Goal: Register for event/course: Sign up to attend an event or enroll in a course

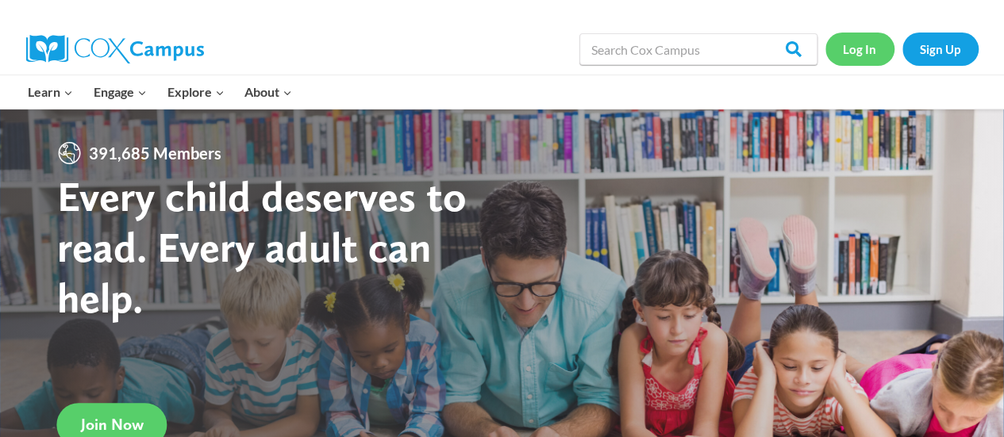
click at [861, 44] on link "Log In" at bounding box center [860, 49] width 69 height 33
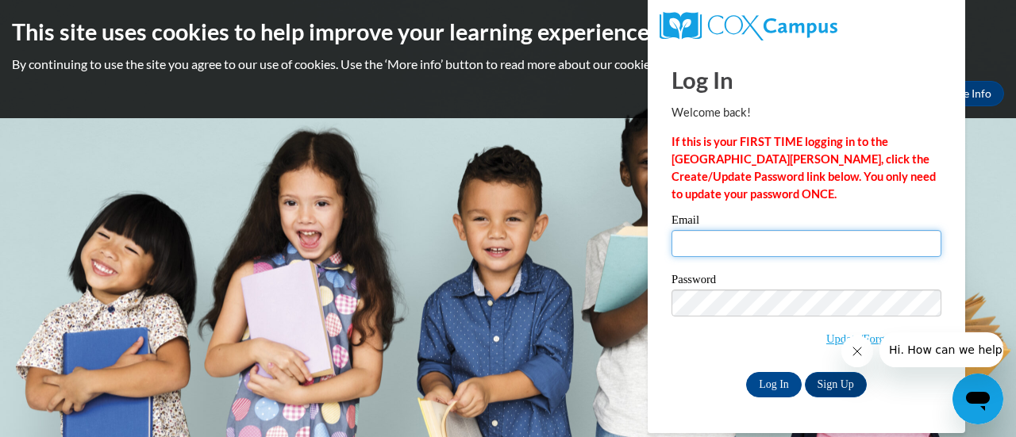
click at [723, 250] on input "Email" at bounding box center [807, 243] width 270 height 27
type input "ryand@kmsd.edu"
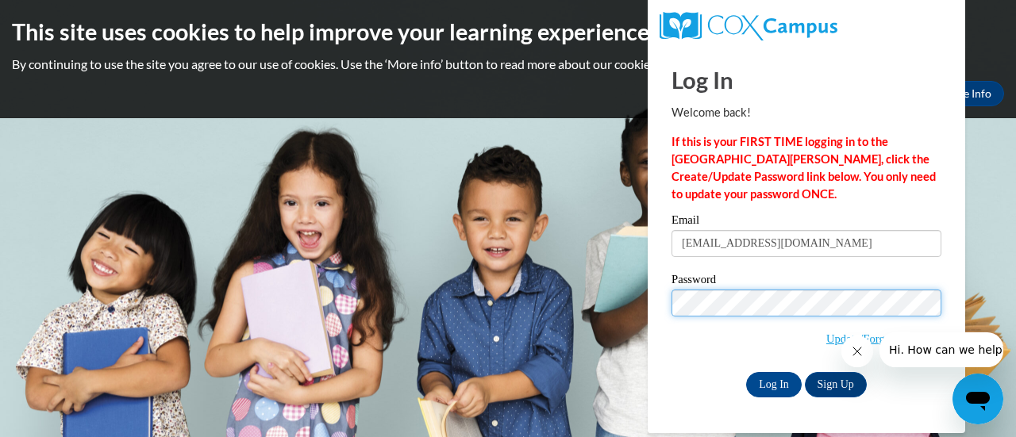
click at [746, 372] on input "Log In" at bounding box center [774, 384] width 56 height 25
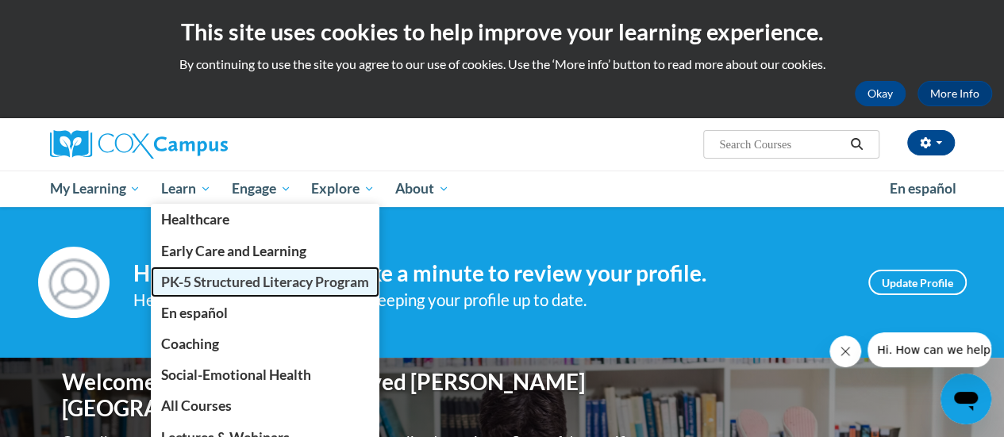
click at [218, 279] on span "PK-5 Structured Literacy Program" at bounding box center [265, 282] width 208 height 17
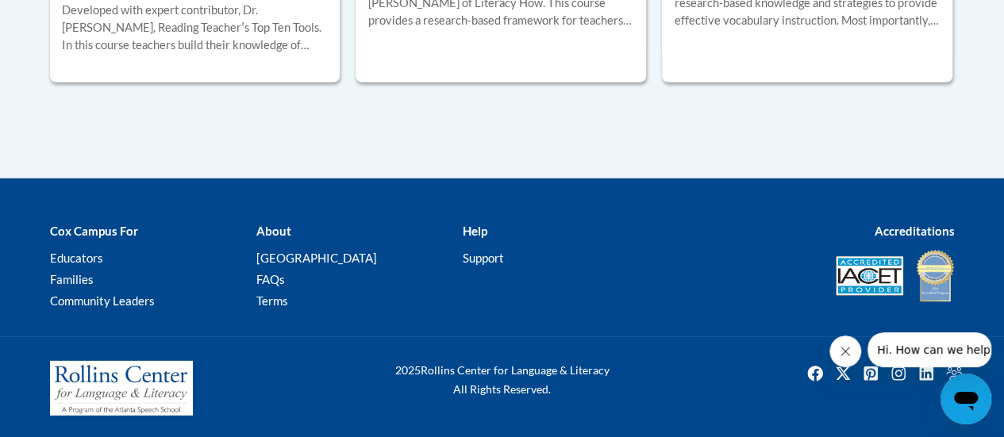
scroll to position [1913, 0]
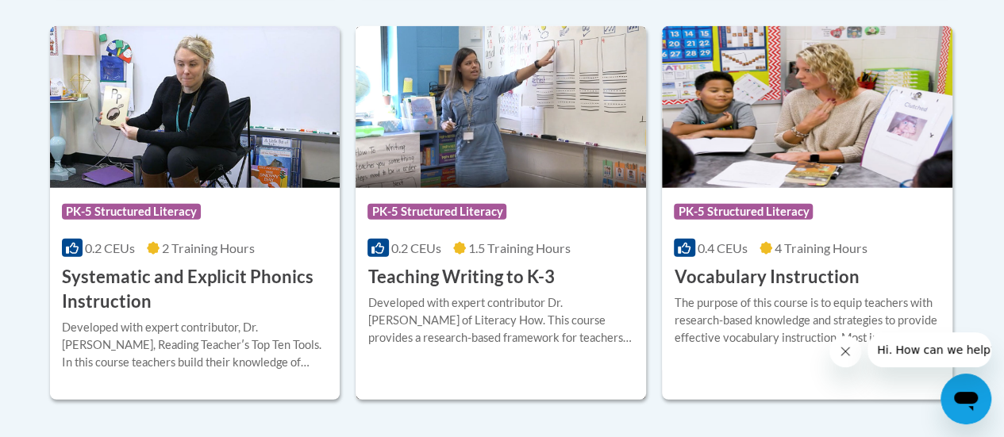
click at [437, 272] on h3 "Teaching Writing to K-3" at bounding box center [461, 277] width 187 height 25
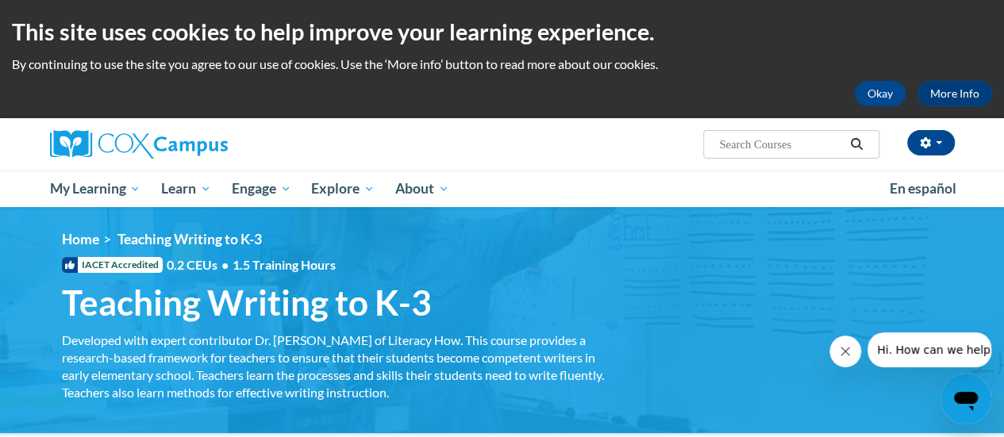
click at [641, 274] on div "<en>Home</en><fr>Accueil</fr><de>Zuhause</de><it>Casa</it><es>Casa</es><pt>Casa…" at bounding box center [502, 320] width 929 height 179
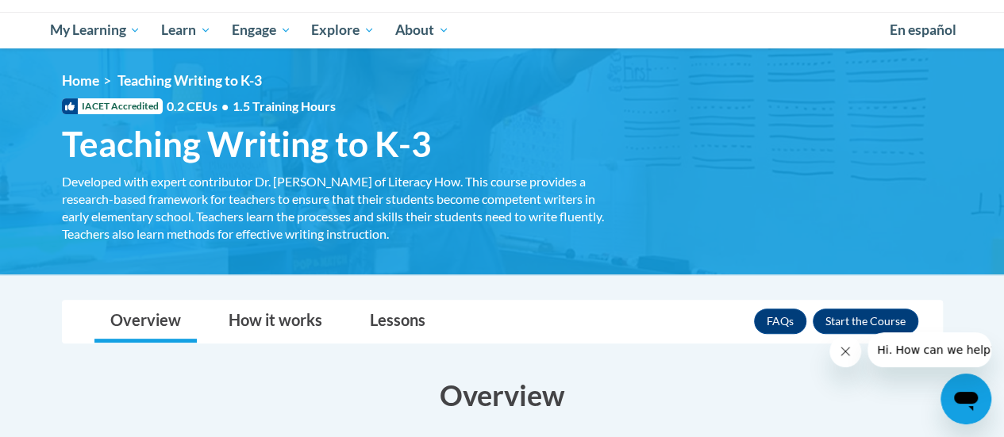
scroll to position [238, 0]
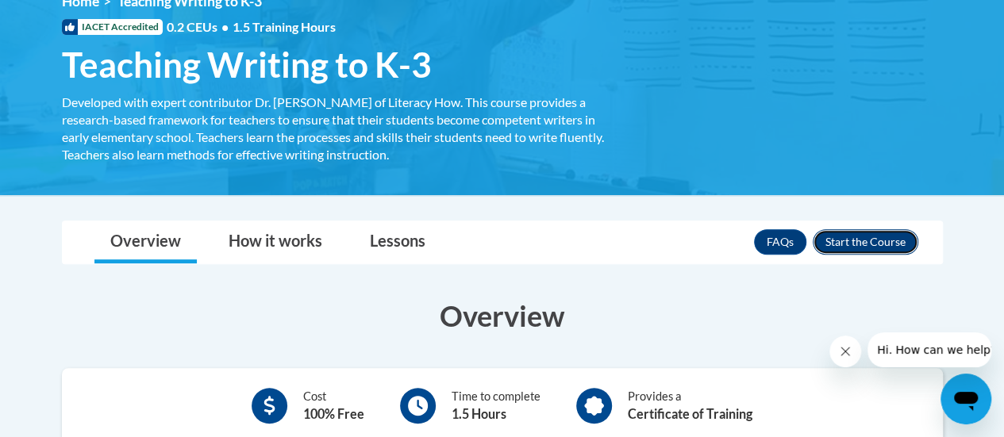
click at [857, 236] on button "Enroll" at bounding box center [866, 241] width 106 height 25
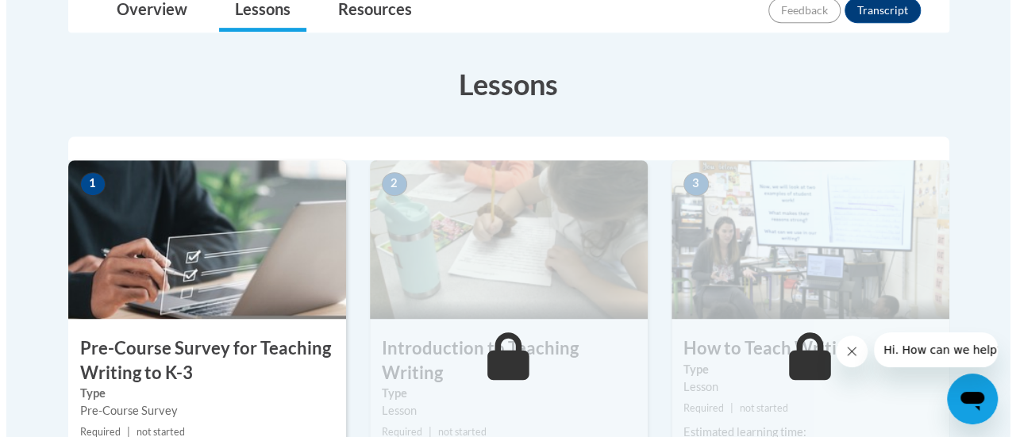
scroll to position [476, 0]
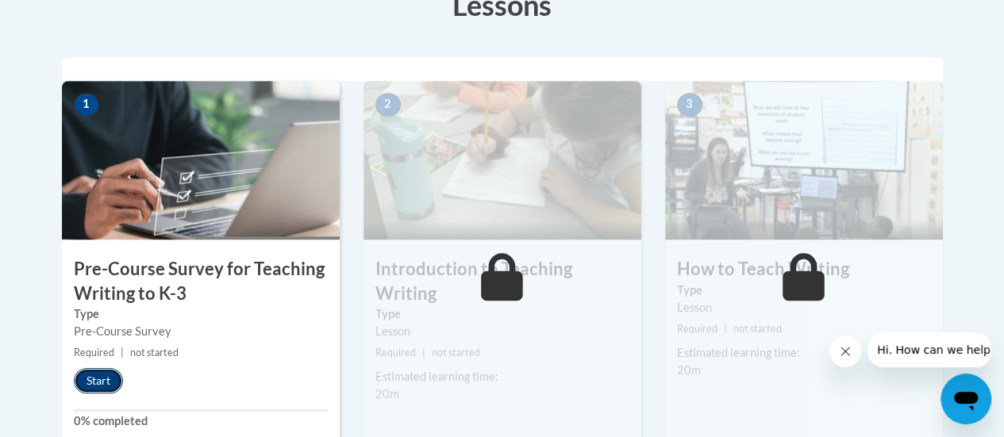
click at [91, 379] on button "Start" at bounding box center [98, 380] width 49 height 25
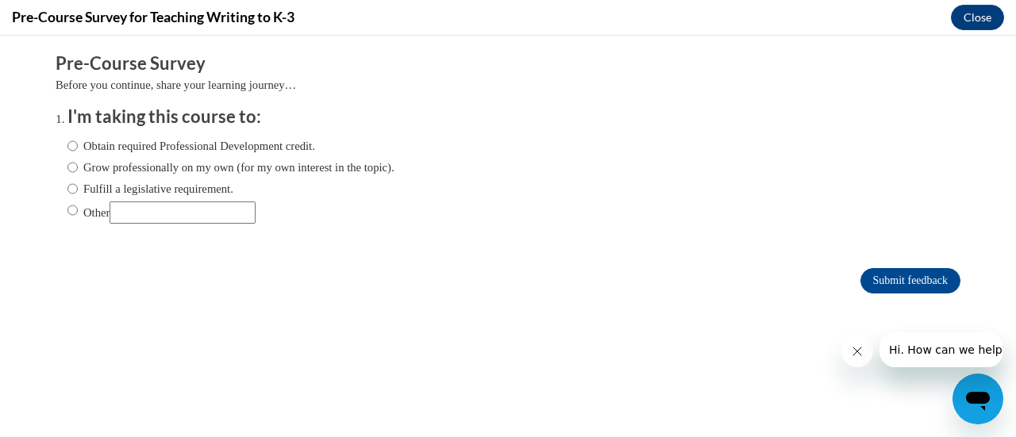
scroll to position [0, 0]
click at [67, 193] on input "Fulfill a legislative requirement." at bounding box center [72, 188] width 10 height 17
radio input "true"
click at [896, 282] on input "Submit feedback" at bounding box center [911, 280] width 100 height 25
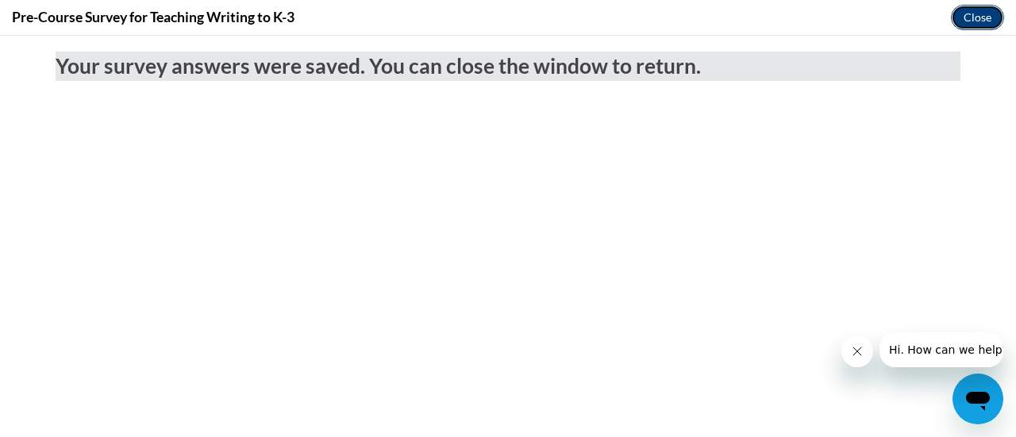
click at [978, 12] on button "Close" at bounding box center [977, 17] width 53 height 25
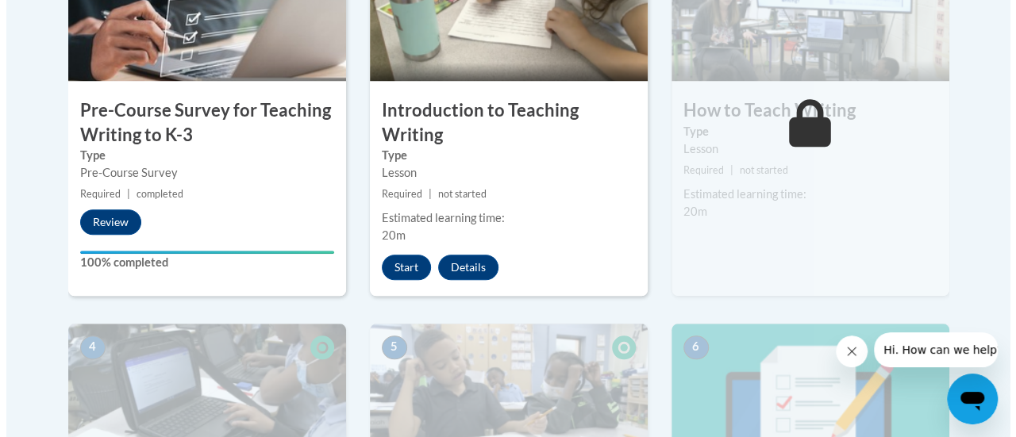
scroll to position [556, 0]
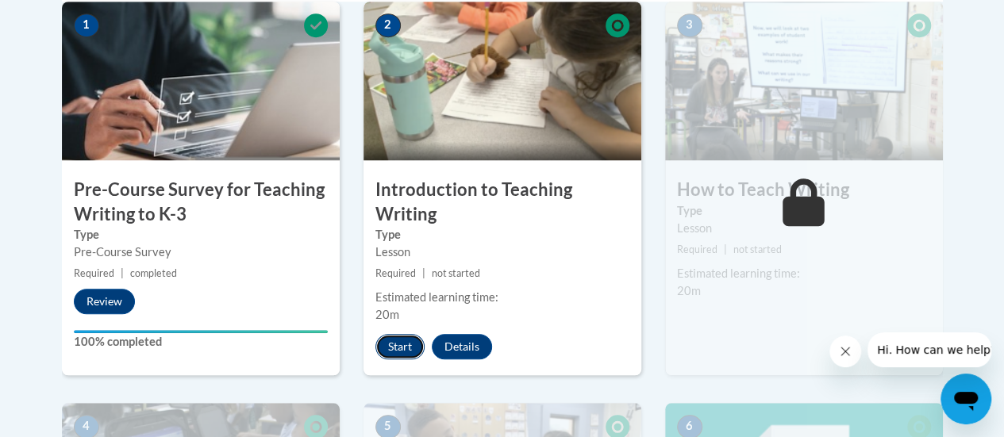
click at [402, 341] on button "Start" at bounding box center [400, 346] width 49 height 25
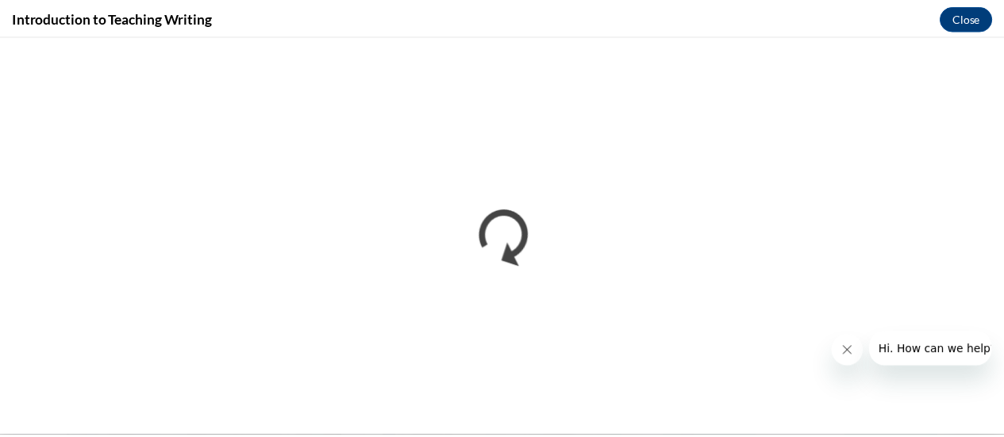
scroll to position [0, 0]
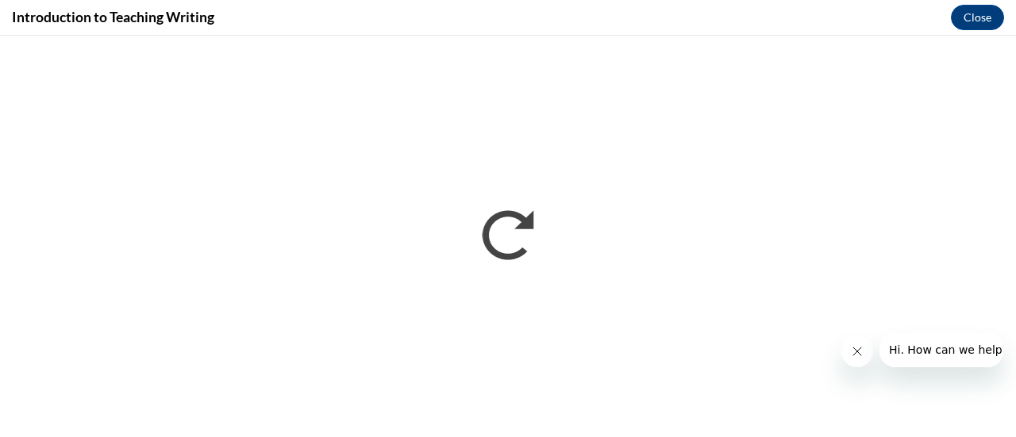
click at [621, 9] on div "Introduction to Teaching Writing Close" at bounding box center [508, 18] width 1016 height 36
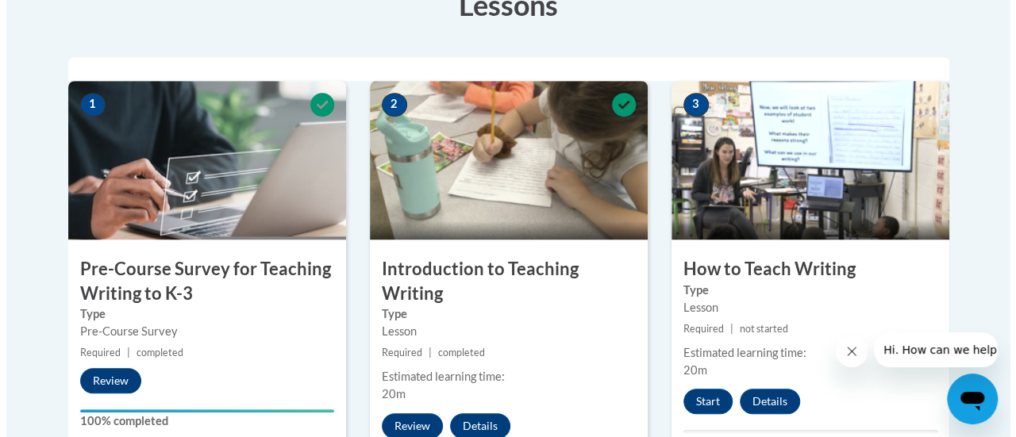
scroll to position [556, 0]
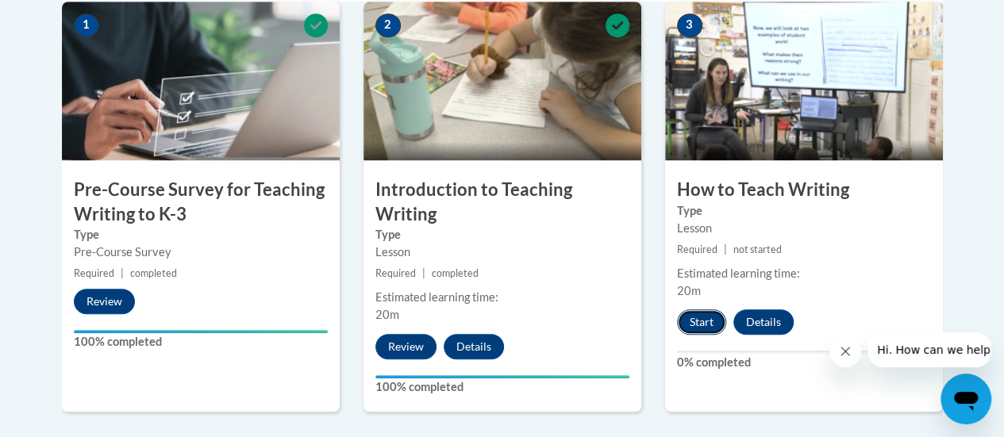
click at [707, 322] on button "Start" at bounding box center [701, 322] width 49 height 25
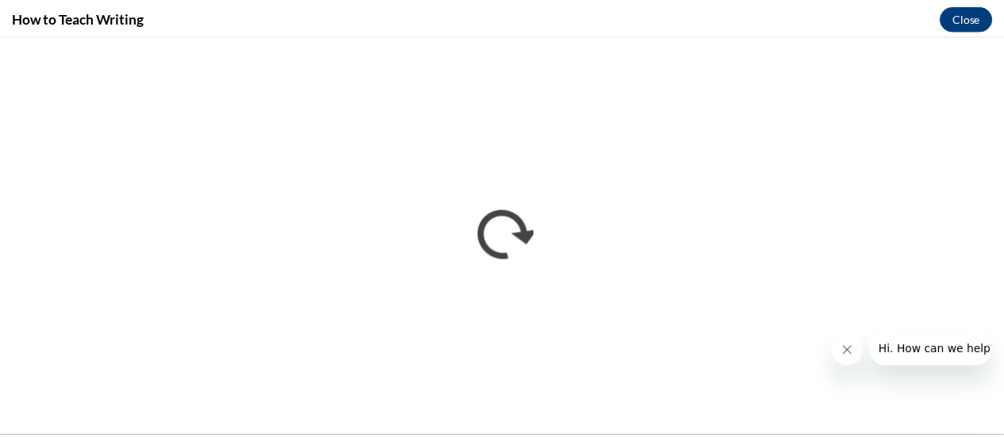
scroll to position [0, 0]
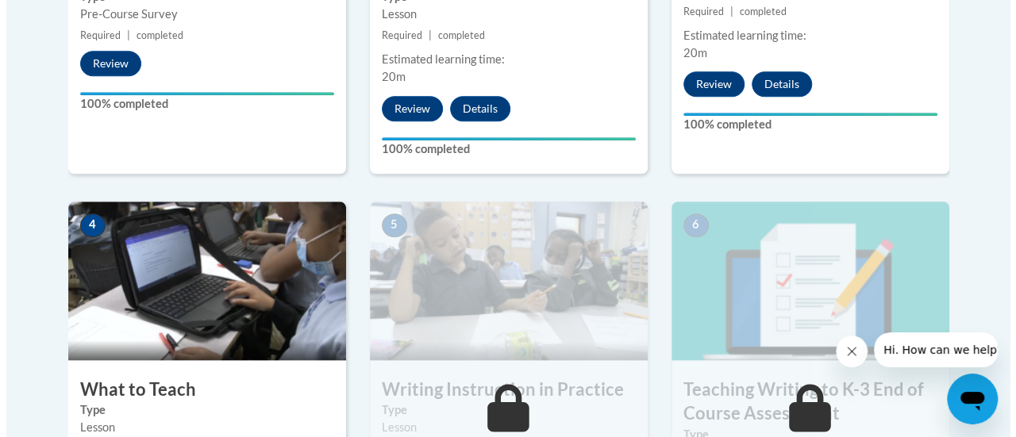
scroll to position [953, 0]
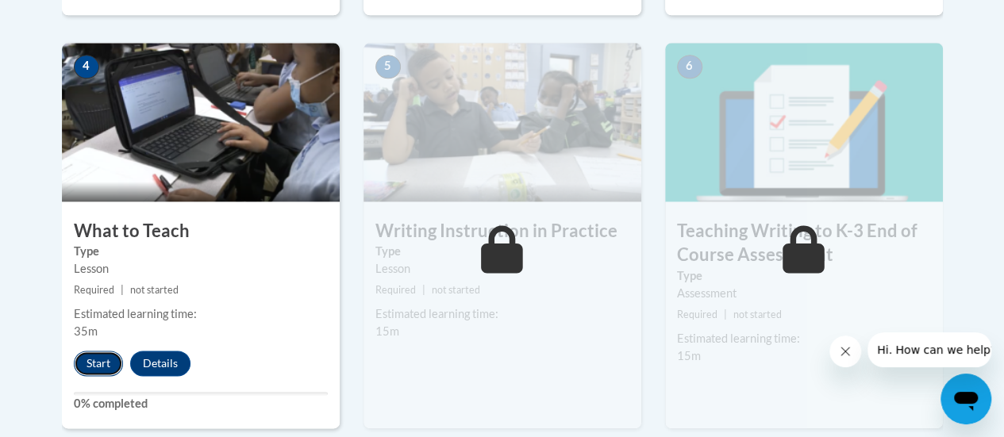
click at [89, 360] on button "Start" at bounding box center [98, 363] width 49 height 25
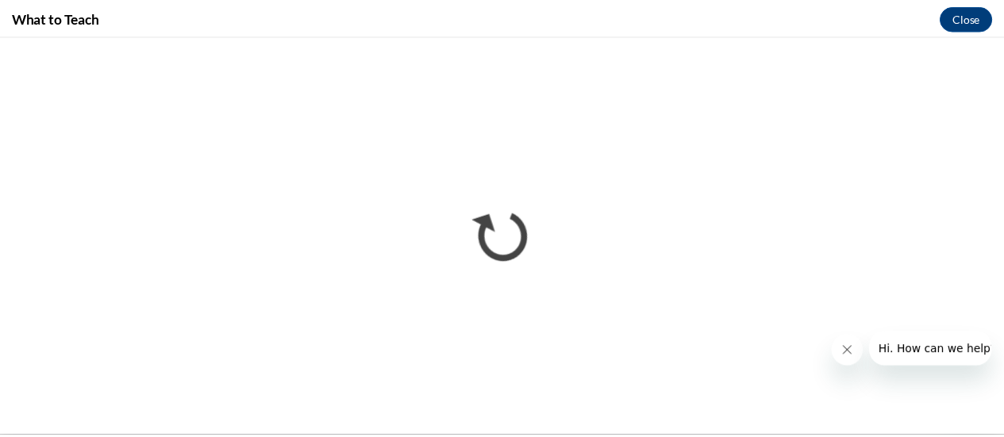
scroll to position [0, 0]
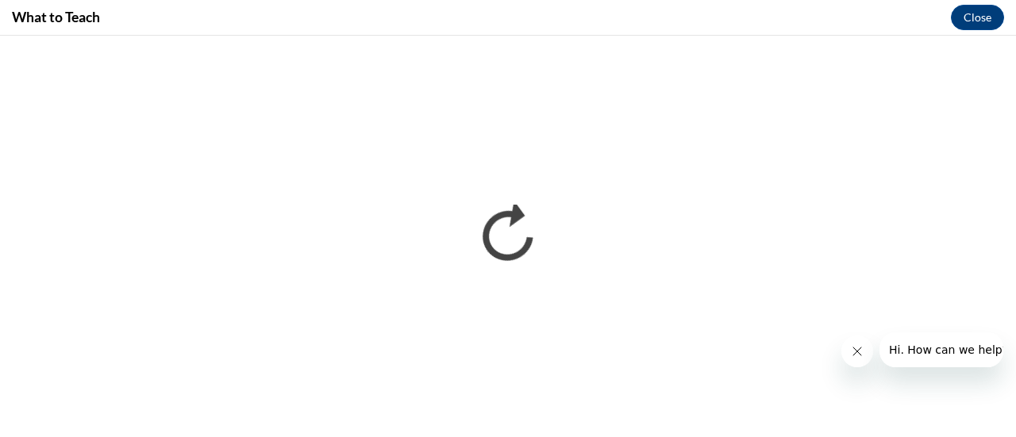
click at [855, 349] on icon "Close message from company" at bounding box center [856, 351] width 13 height 13
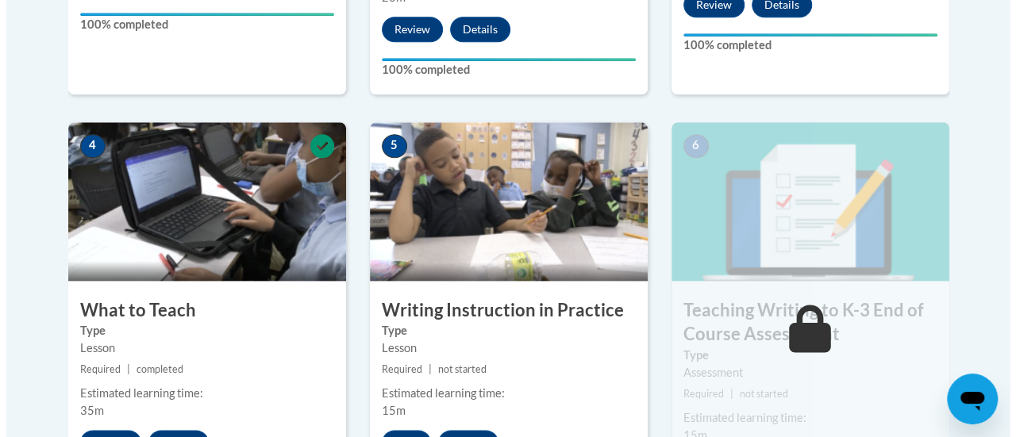
scroll to position [1032, 0]
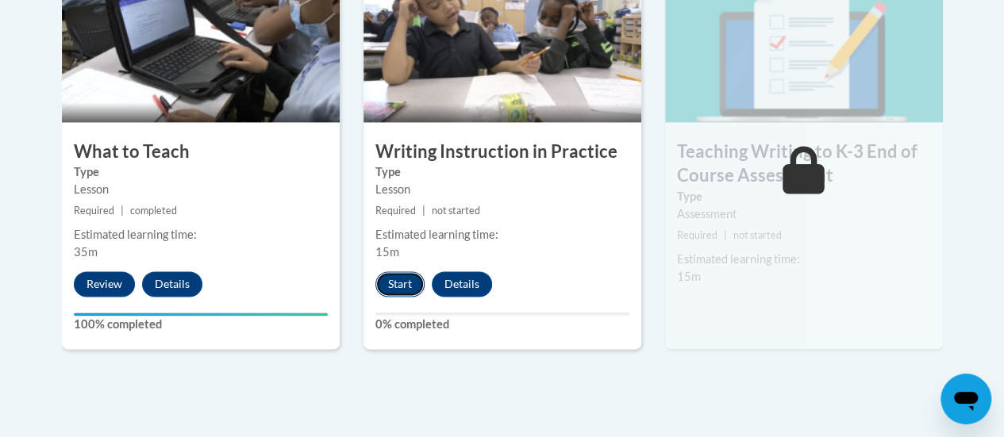
click at [407, 281] on button "Start" at bounding box center [400, 284] width 49 height 25
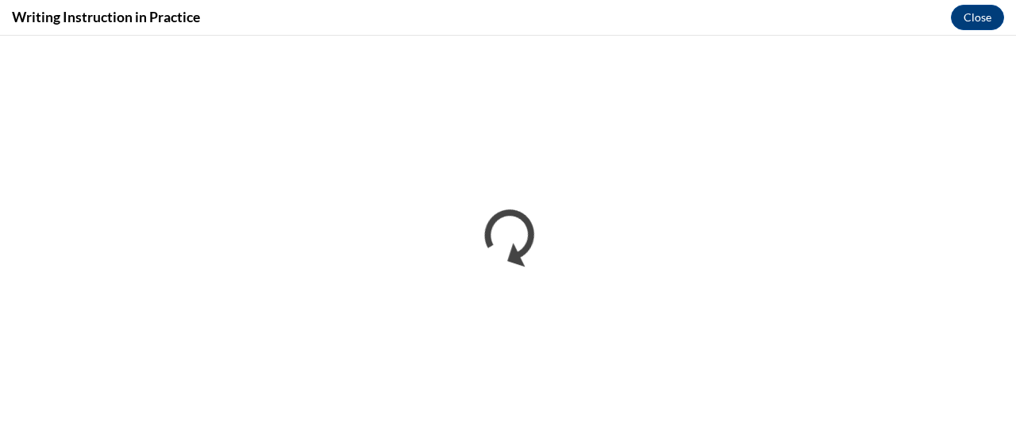
scroll to position [0, 0]
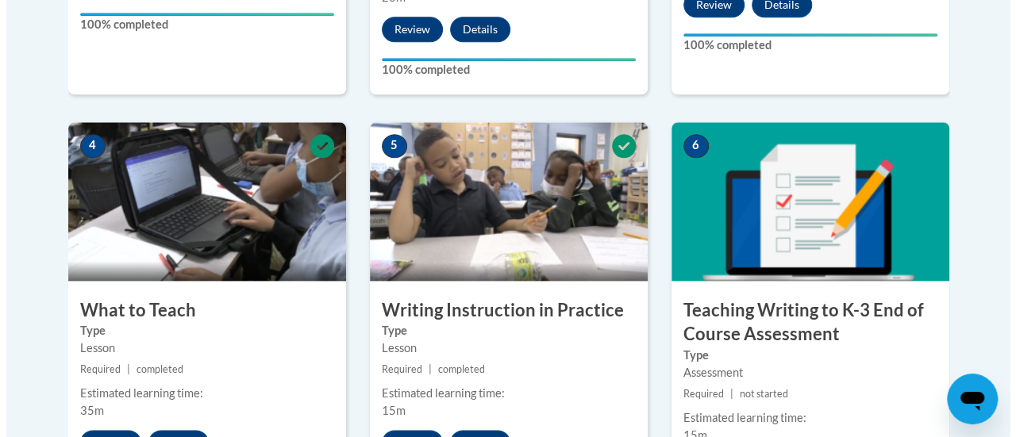
scroll to position [1112, 0]
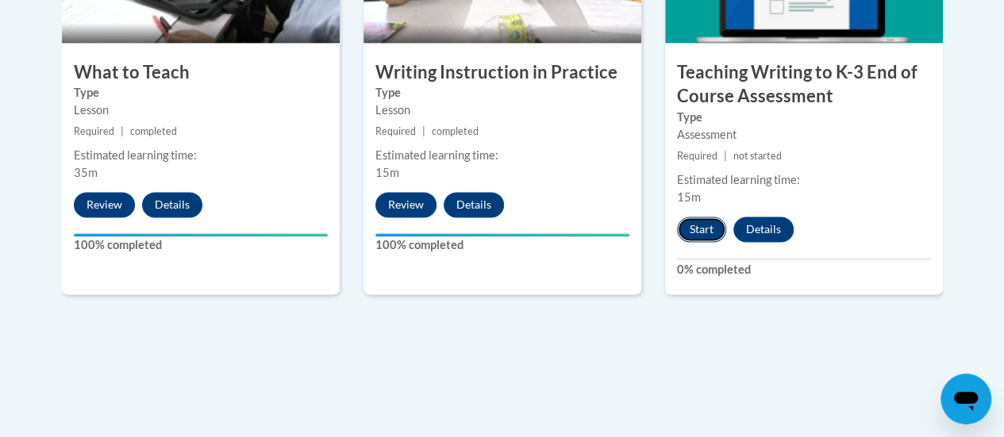
click at [703, 230] on button "Start" at bounding box center [701, 229] width 49 height 25
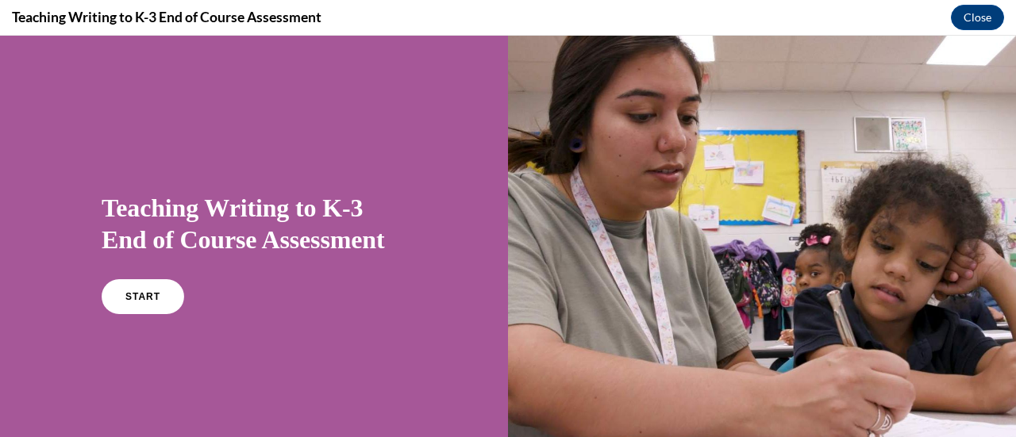
scroll to position [0, 0]
click at [152, 302] on link "START" at bounding box center [142, 297] width 87 height 37
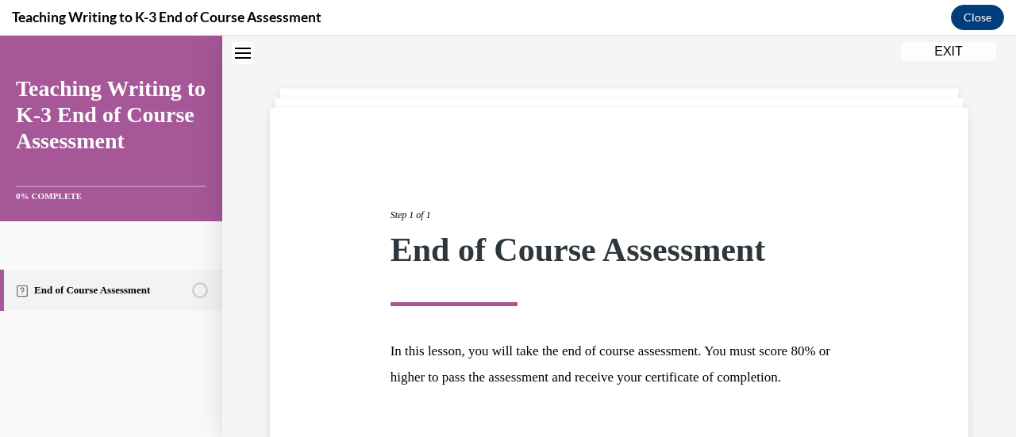
scroll to position [186, 0]
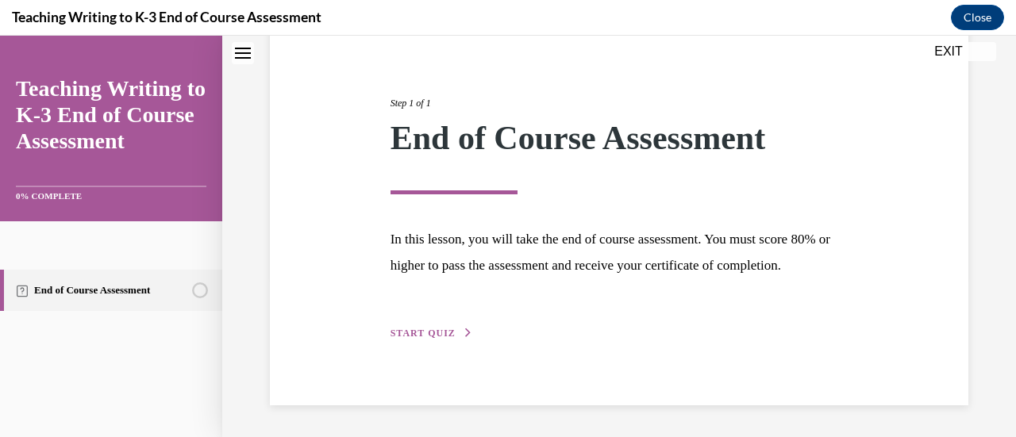
click at [439, 336] on span "START QUIZ" at bounding box center [423, 333] width 65 height 11
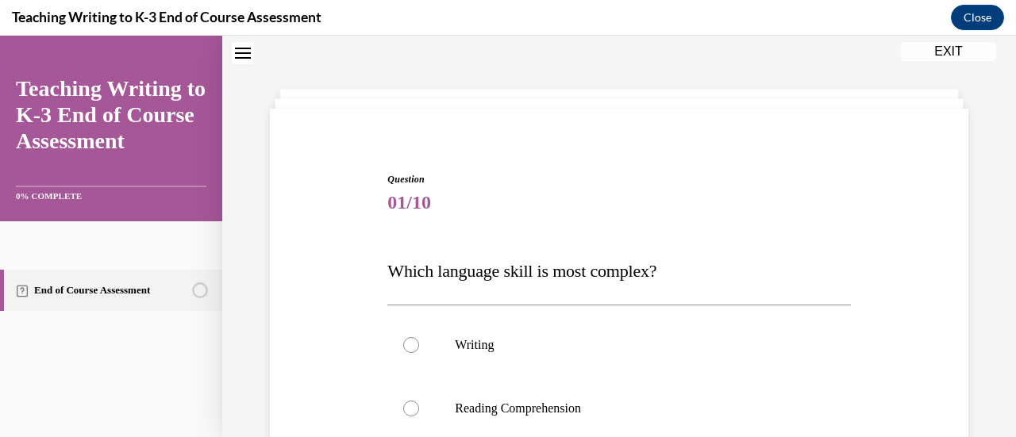
scroll to position [128, 0]
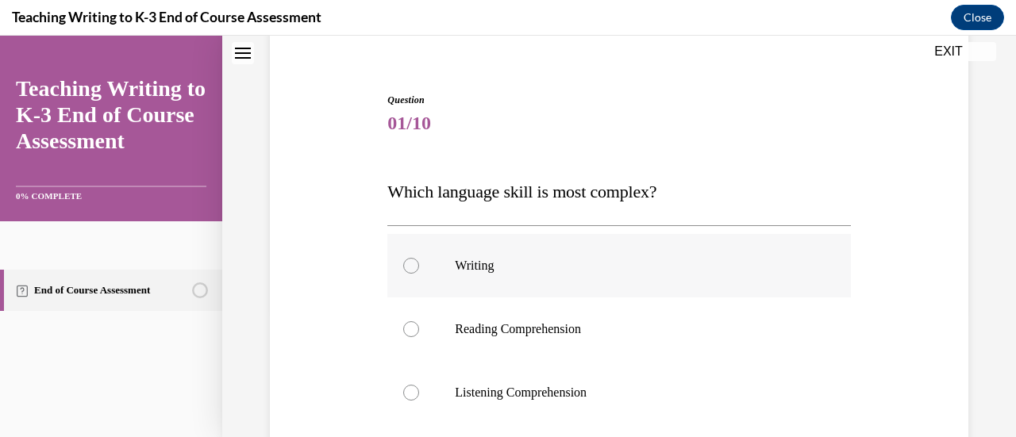
click at [411, 268] on div at bounding box center [411, 266] width 16 height 16
click at [411, 268] on input "Writing" at bounding box center [411, 266] width 16 height 16
radio input "true"
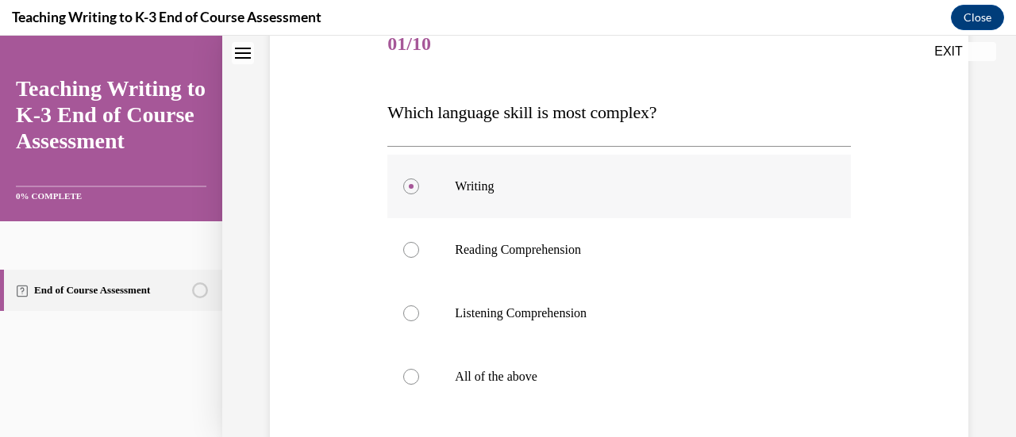
scroll to position [287, 0]
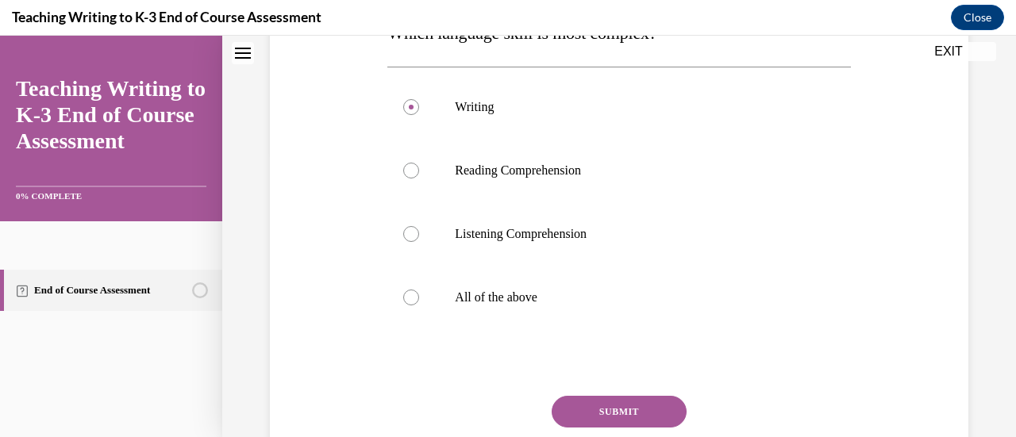
click at [642, 407] on button "SUBMIT" at bounding box center [619, 412] width 135 height 32
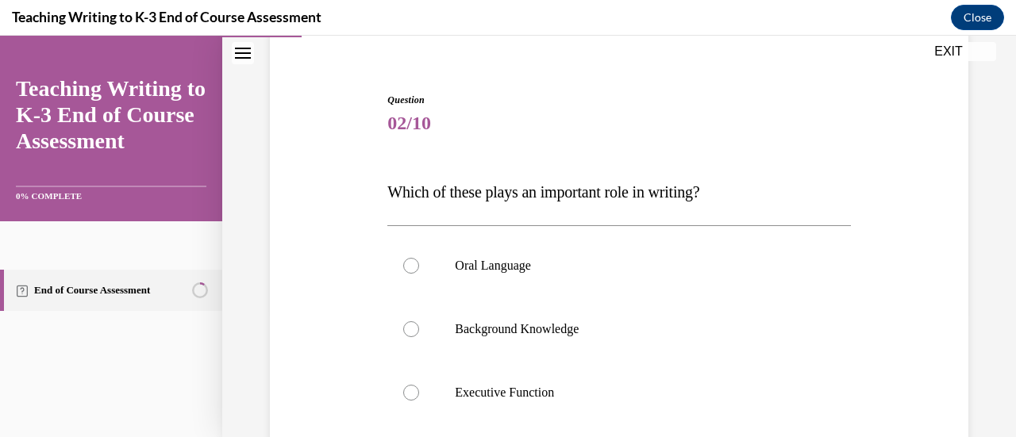
scroll to position [207, 0]
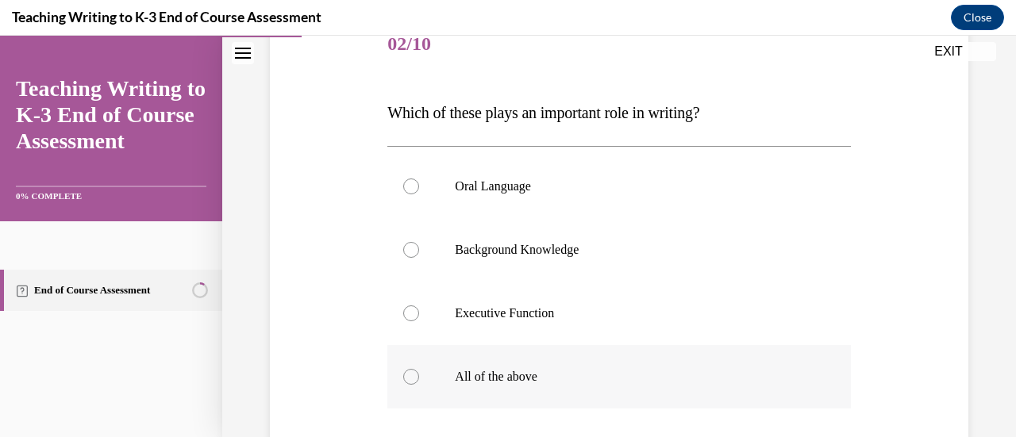
click at [411, 381] on div at bounding box center [411, 377] width 16 height 16
click at [411, 381] on input "All of the above" at bounding box center [411, 377] width 16 height 16
radio input "true"
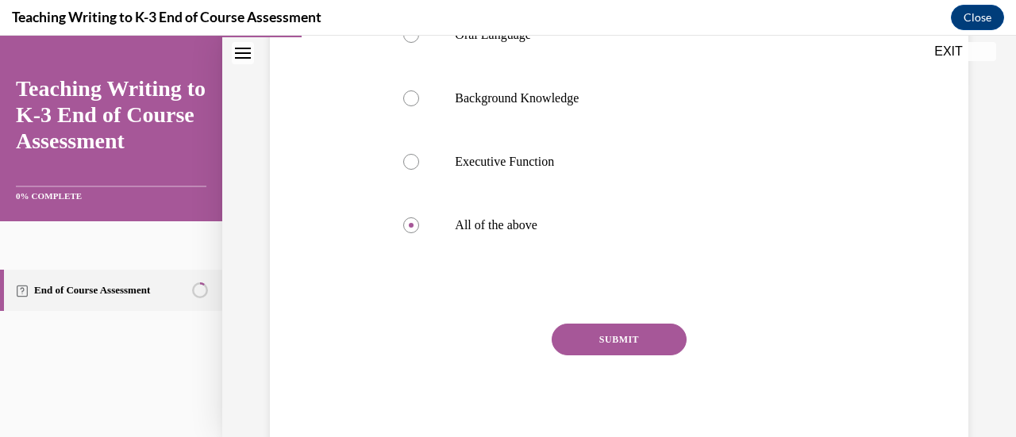
click at [576, 333] on button "SUBMIT" at bounding box center [619, 340] width 135 height 32
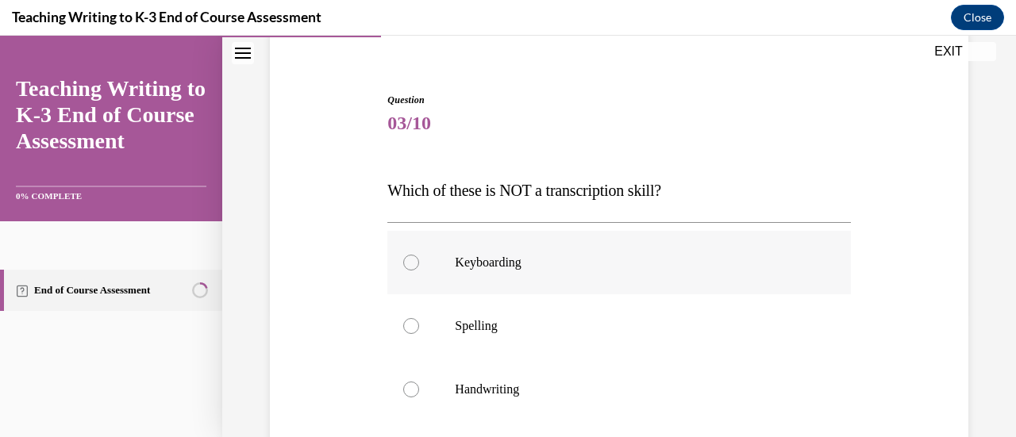
scroll to position [207, 0]
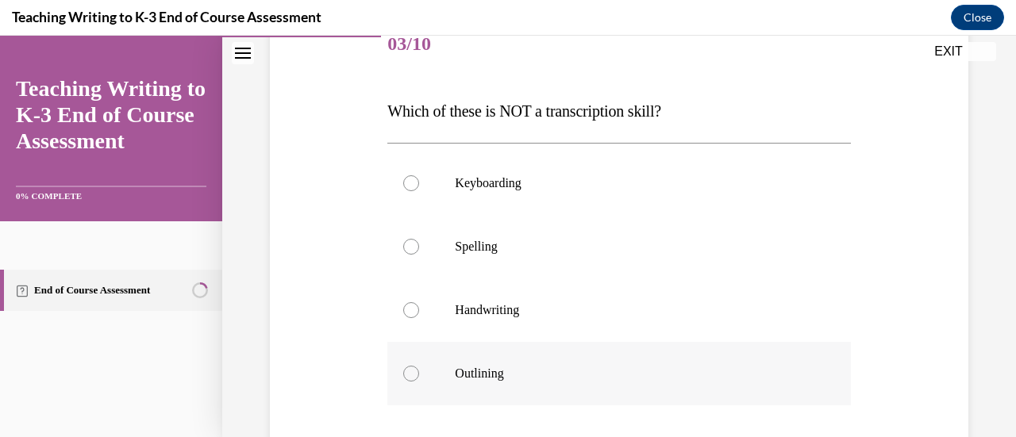
click at [411, 374] on div at bounding box center [411, 374] width 16 height 16
click at [411, 374] on input "Outlining" at bounding box center [411, 374] width 16 height 16
radio input "true"
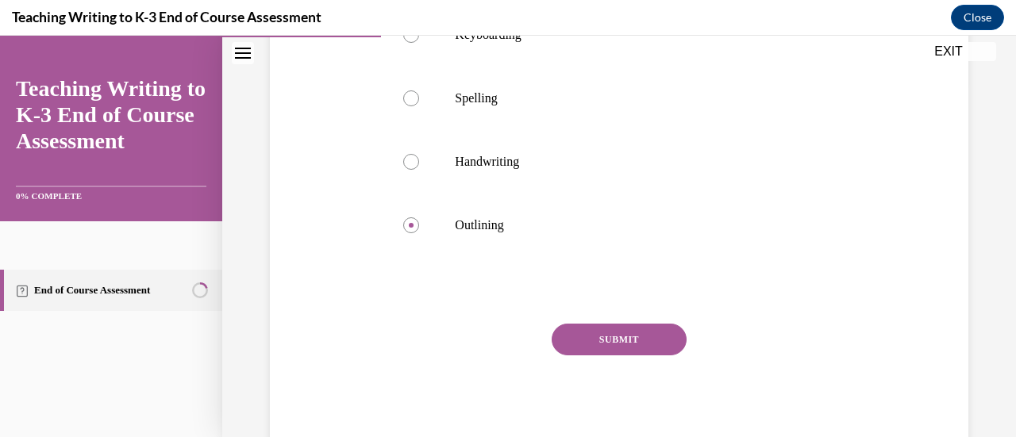
click at [611, 339] on button "SUBMIT" at bounding box center [619, 340] width 135 height 32
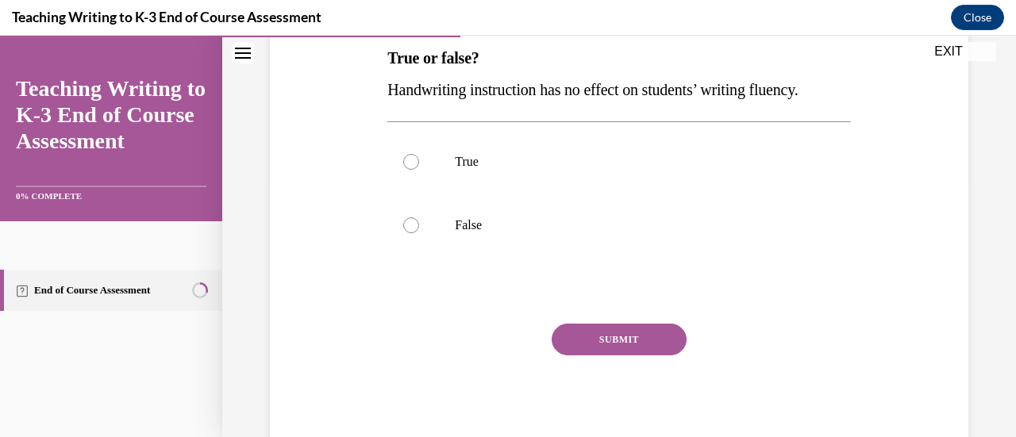
scroll to position [181, 0]
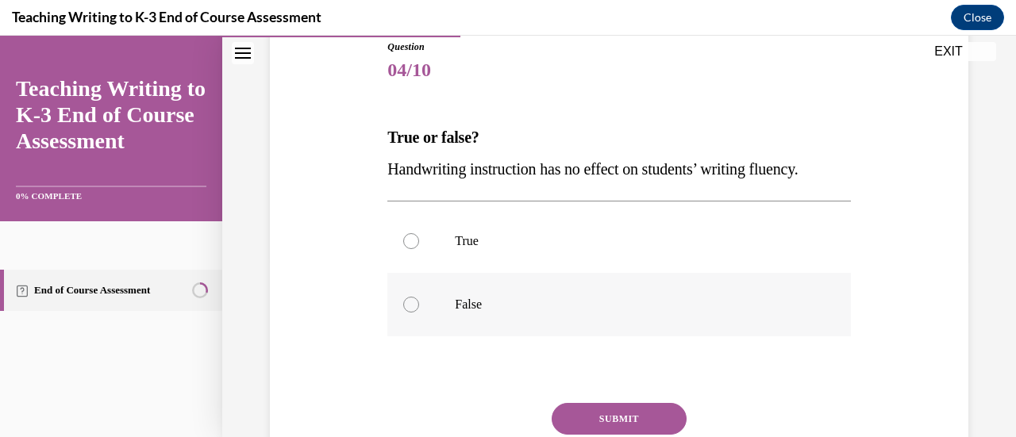
click at [410, 309] on div at bounding box center [411, 305] width 16 height 16
click at [410, 309] on input "False" at bounding box center [411, 305] width 16 height 16
radio input "true"
click at [591, 409] on button "SUBMIT" at bounding box center [619, 419] width 135 height 32
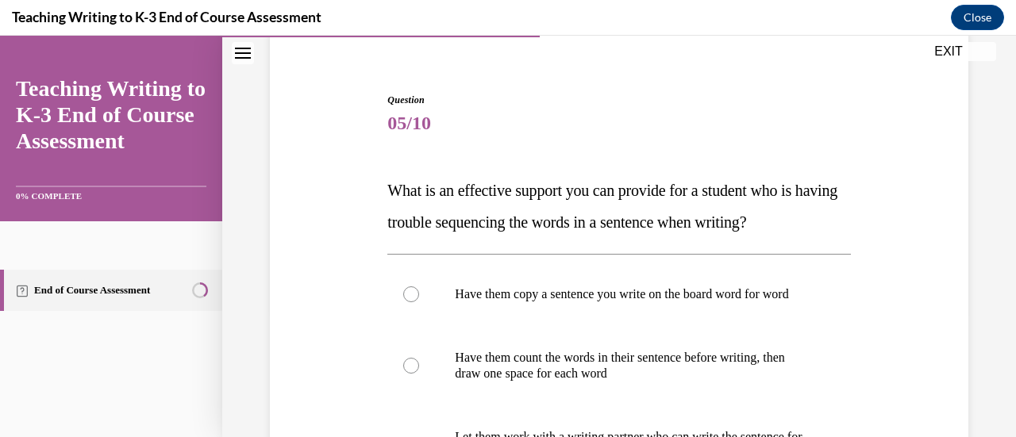
scroll to position [207, 0]
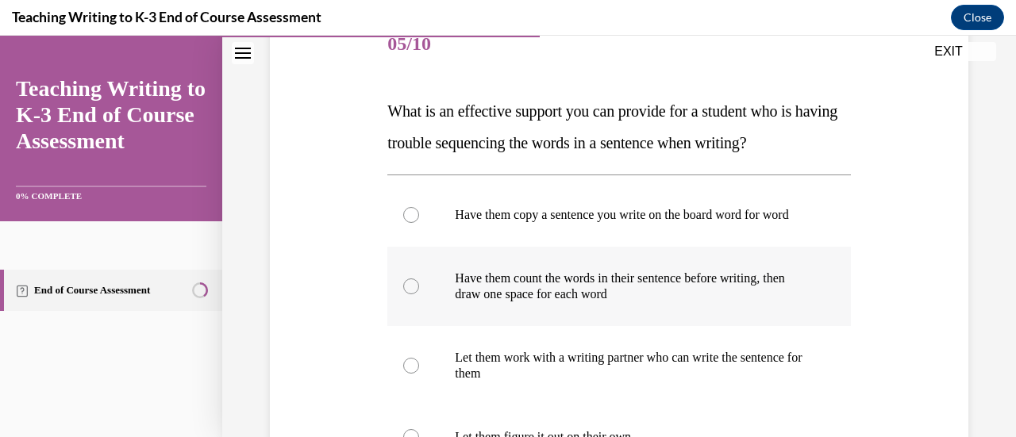
click at [411, 295] on div at bounding box center [411, 287] width 16 height 16
click at [411, 295] on input "Have them count the words in their sentence before writing, then draw one space…" at bounding box center [411, 287] width 16 height 16
radio input "true"
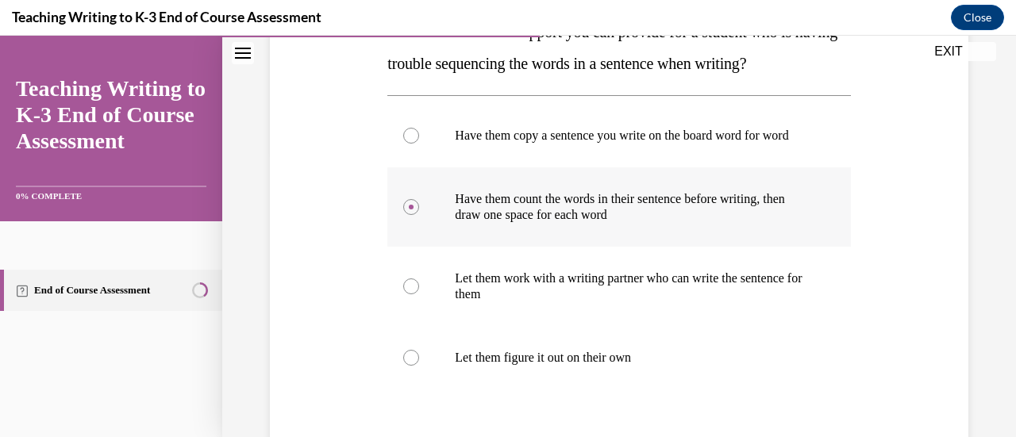
scroll to position [366, 0]
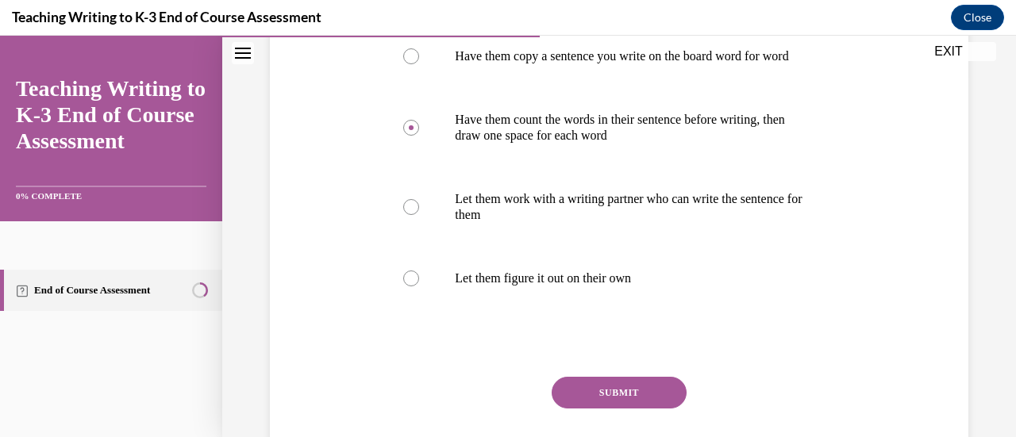
click at [621, 403] on button "SUBMIT" at bounding box center [619, 393] width 135 height 32
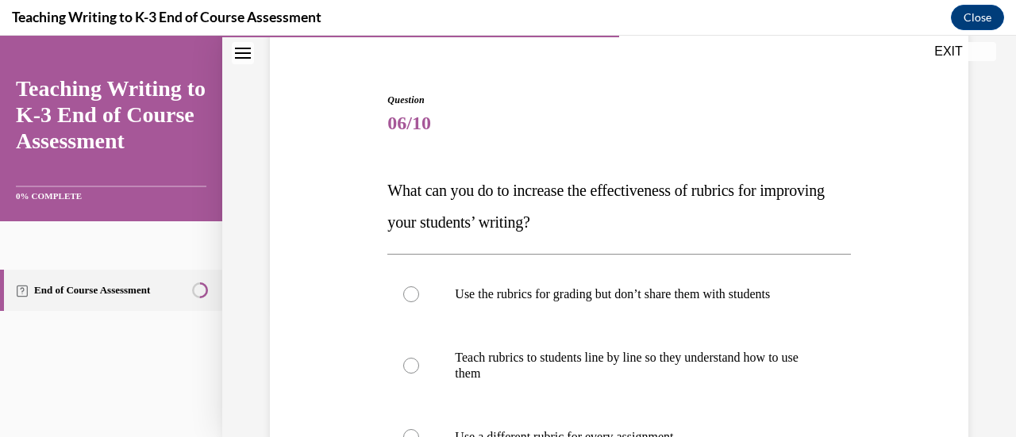
scroll to position [207, 0]
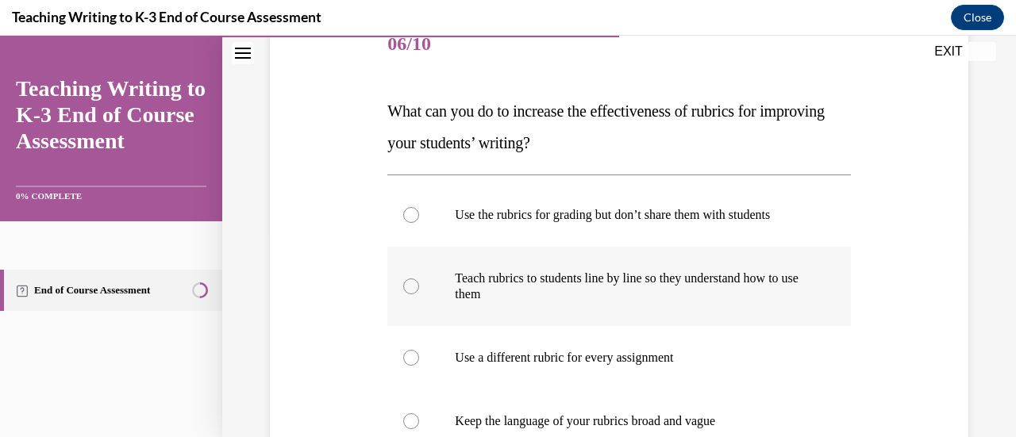
click at [410, 291] on div at bounding box center [411, 287] width 16 height 16
click at [410, 291] on input "Teach rubrics to students line by line so they understand how to use them" at bounding box center [411, 287] width 16 height 16
radio input "true"
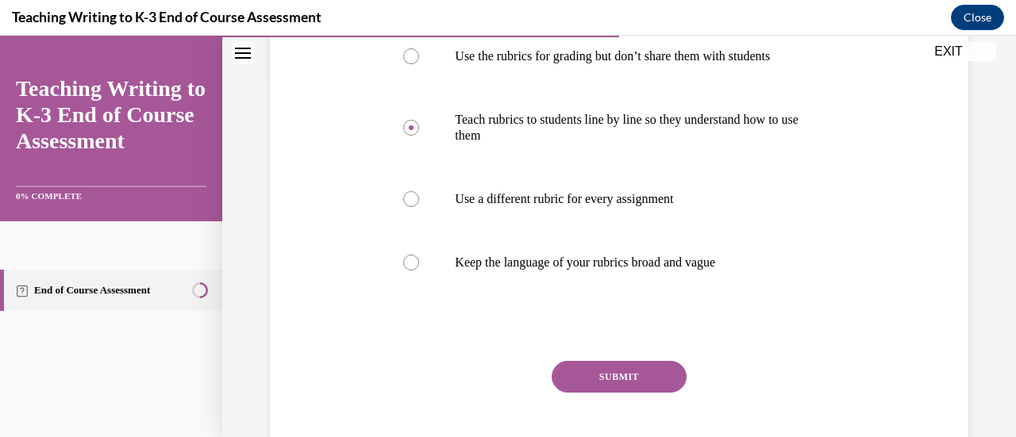
click at [668, 376] on button "SUBMIT" at bounding box center [619, 377] width 135 height 32
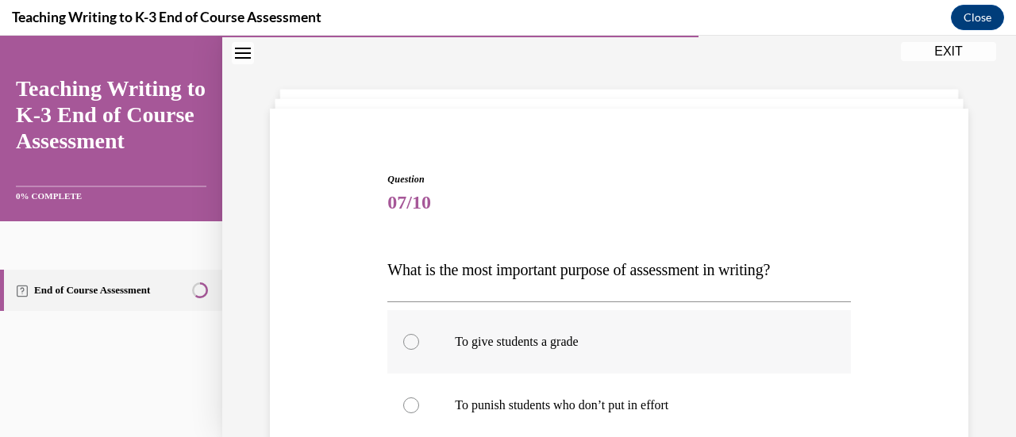
scroll to position [207, 0]
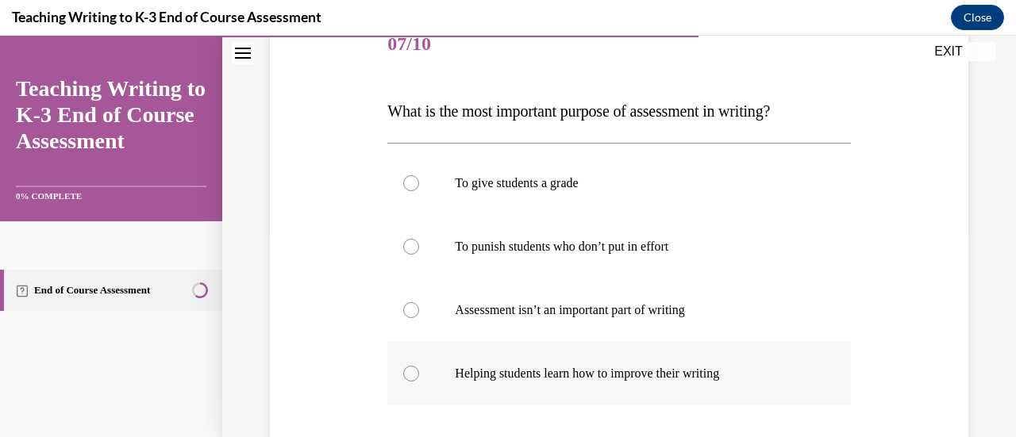
click at [409, 376] on div at bounding box center [411, 374] width 16 height 16
click at [409, 376] on input "Helping students learn how to improve their writing" at bounding box center [411, 374] width 16 height 16
radio input "true"
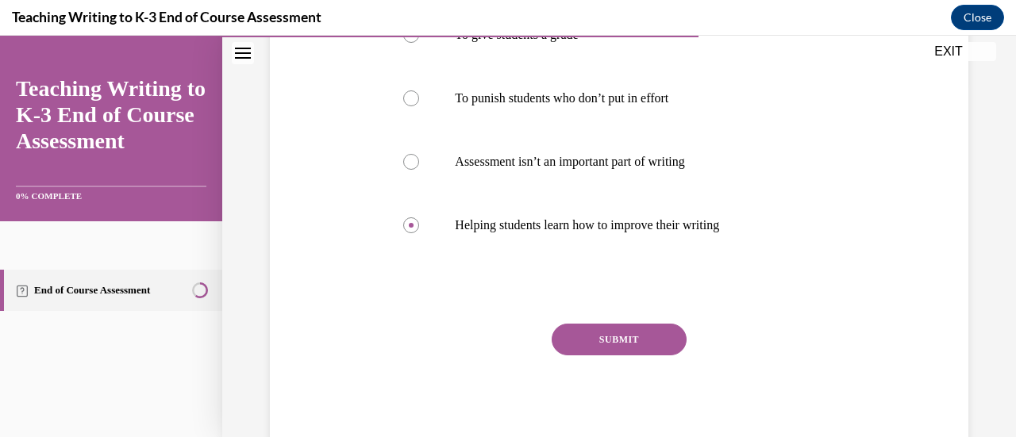
click at [657, 344] on button "SUBMIT" at bounding box center [619, 340] width 135 height 32
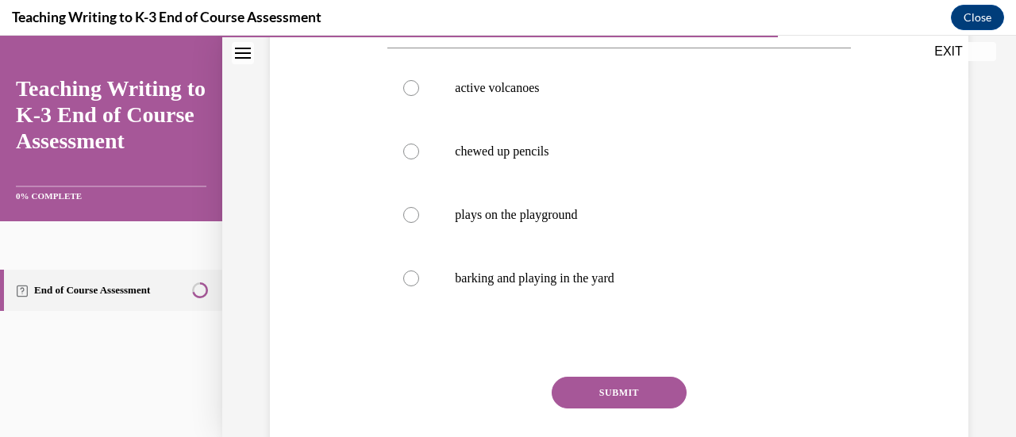
scroll to position [287, 0]
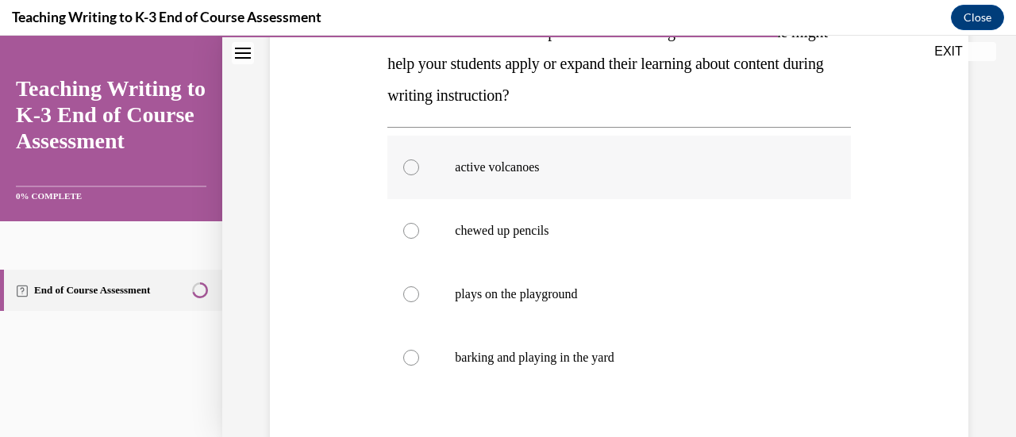
click at [410, 166] on div at bounding box center [411, 168] width 16 height 16
click at [410, 166] on input "active volcanoes" at bounding box center [411, 168] width 16 height 16
radio input "true"
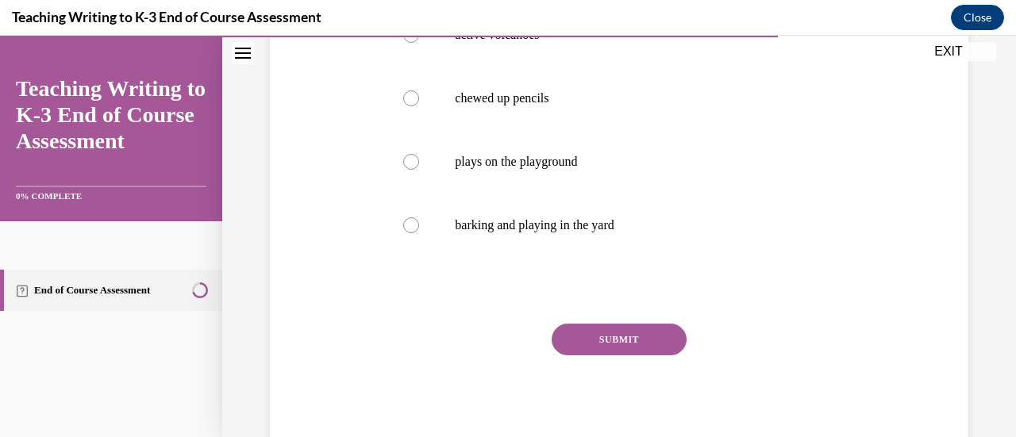
click at [649, 335] on button "SUBMIT" at bounding box center [619, 340] width 135 height 32
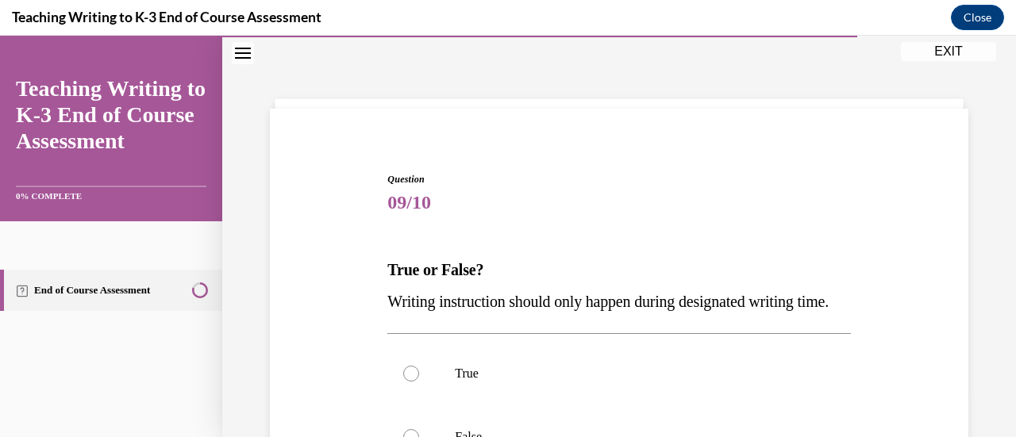
scroll to position [207, 0]
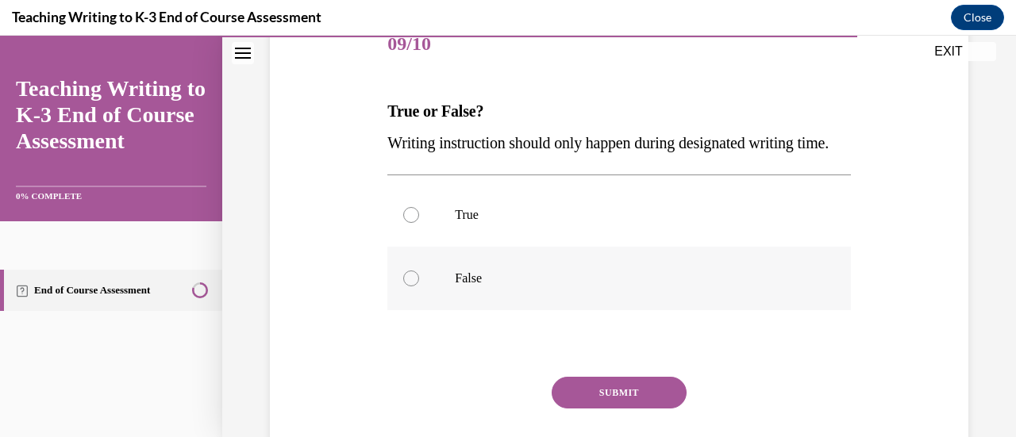
click at [413, 287] on div at bounding box center [411, 279] width 16 height 16
click at [413, 287] on input "False" at bounding box center [411, 279] width 16 height 16
radio input "true"
click at [613, 409] on button "SUBMIT" at bounding box center [619, 393] width 135 height 32
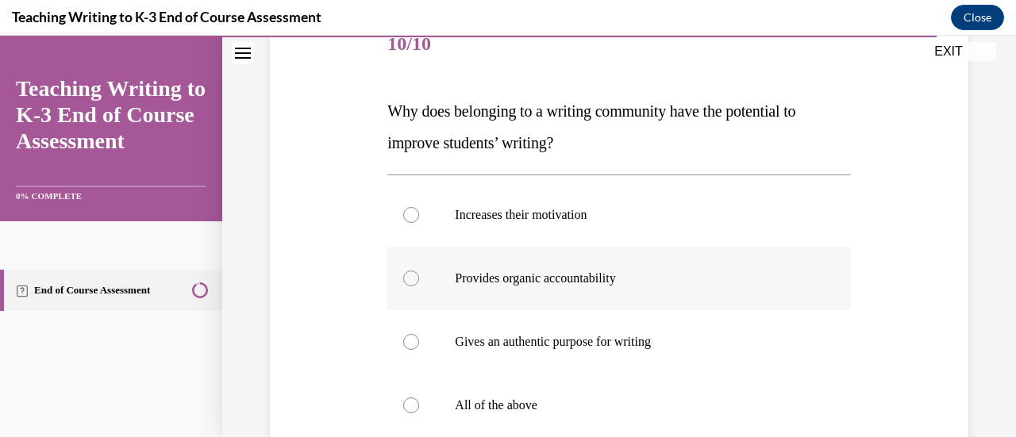
scroll to position [287, 0]
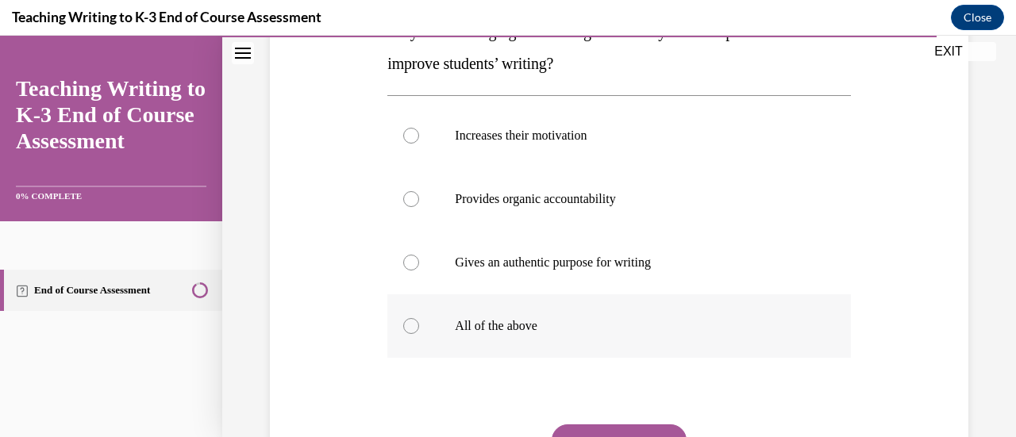
click at [413, 329] on div at bounding box center [411, 326] width 16 height 16
click at [413, 329] on input "All of the above" at bounding box center [411, 326] width 16 height 16
radio input "true"
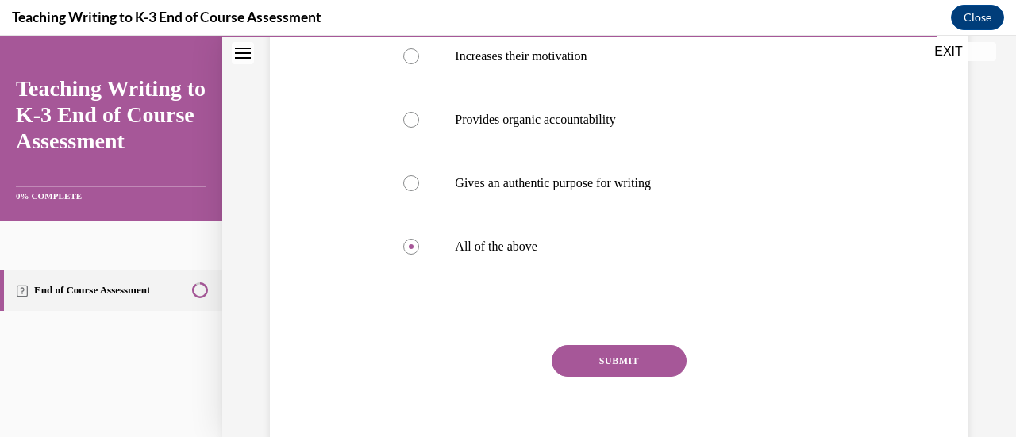
click at [643, 357] on button "SUBMIT" at bounding box center [619, 361] width 135 height 32
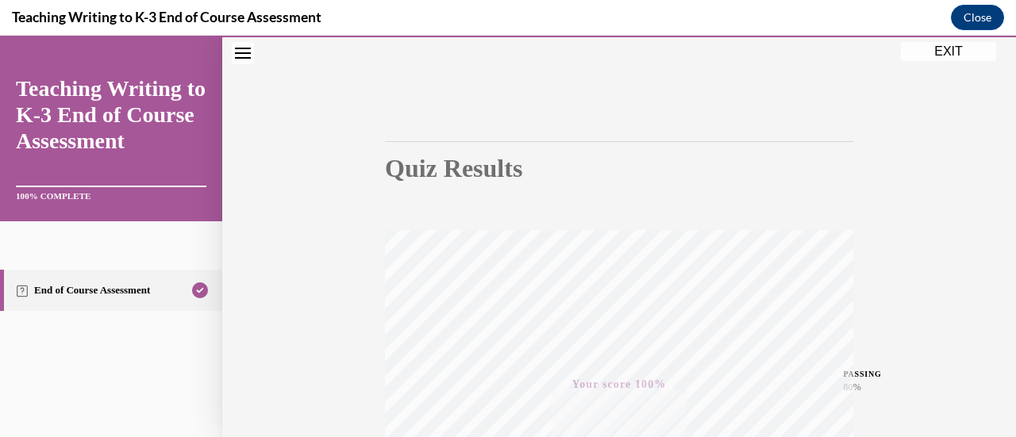
scroll to position [238, 0]
click at [950, 50] on button "EXIT" at bounding box center [948, 51] width 95 height 19
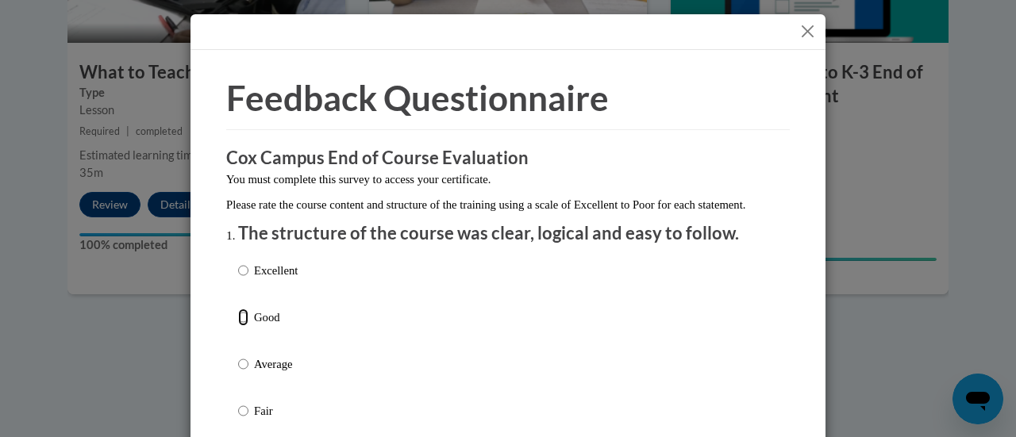
click at [238, 326] on input "Good" at bounding box center [243, 317] width 10 height 17
radio input "true"
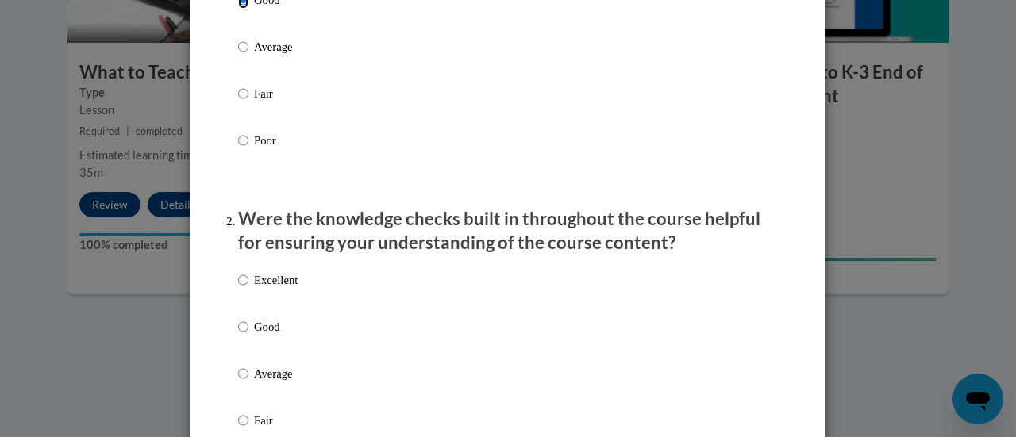
scroll to position [397, 0]
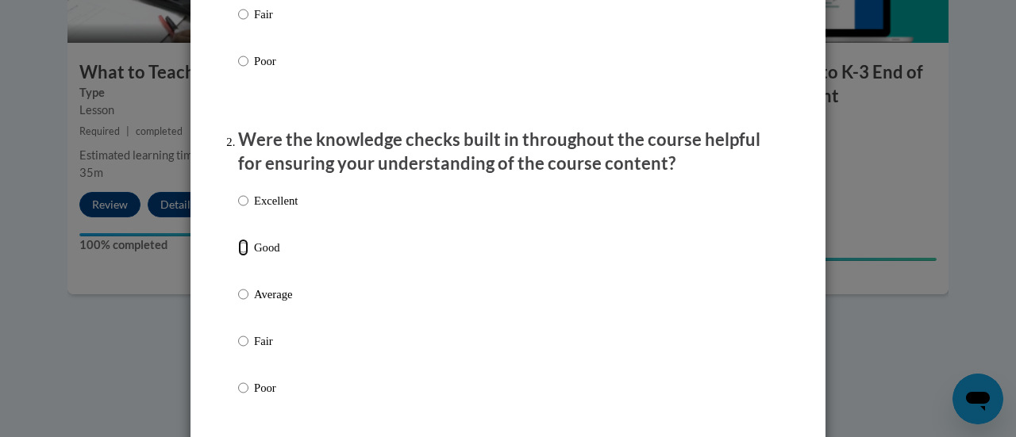
click at [241, 256] on input "Good" at bounding box center [243, 247] width 10 height 17
radio input "true"
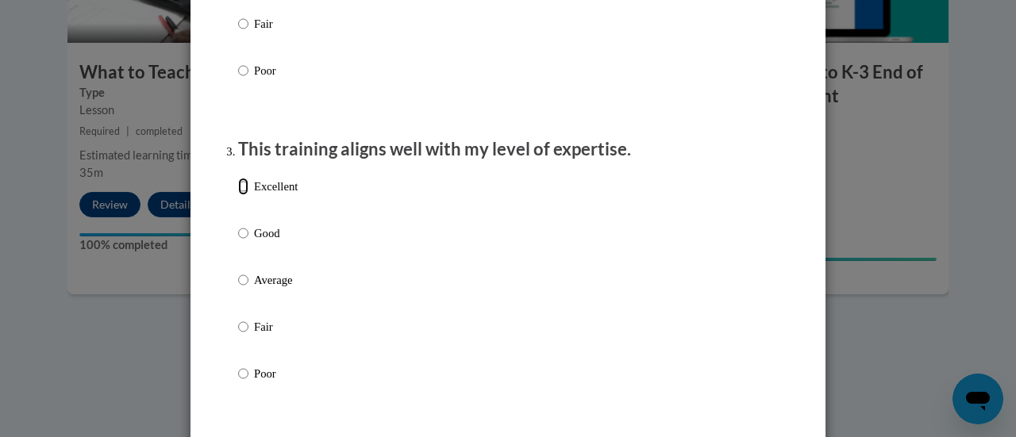
click at [238, 195] on input "Excellent" at bounding box center [243, 186] width 10 height 17
radio input "true"
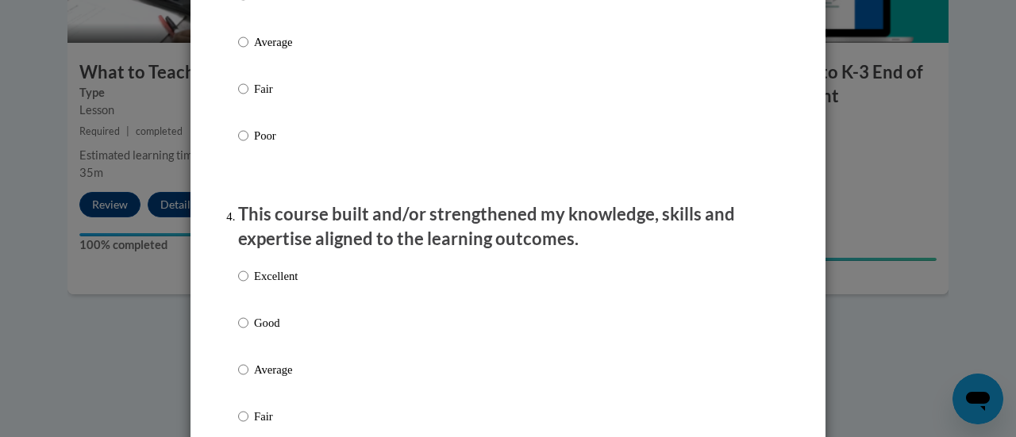
scroll to position [1032, 0]
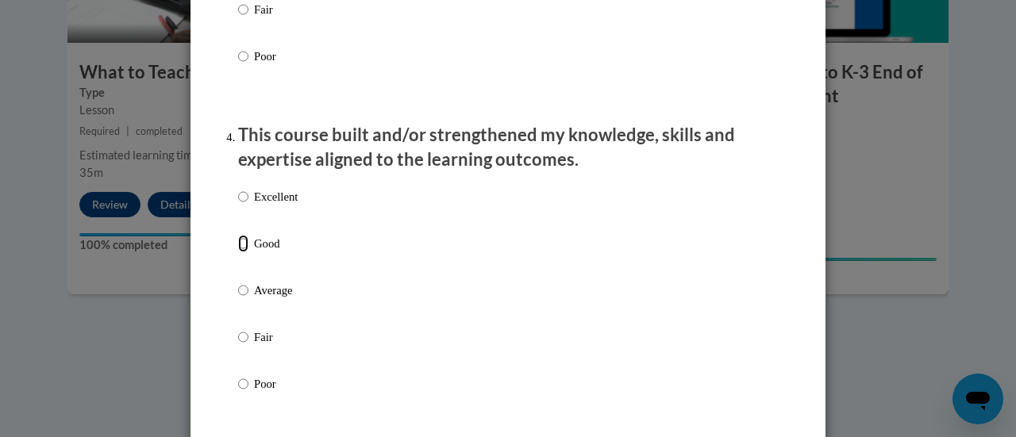
click at [238, 252] on input "Good" at bounding box center [243, 243] width 10 height 17
radio input "true"
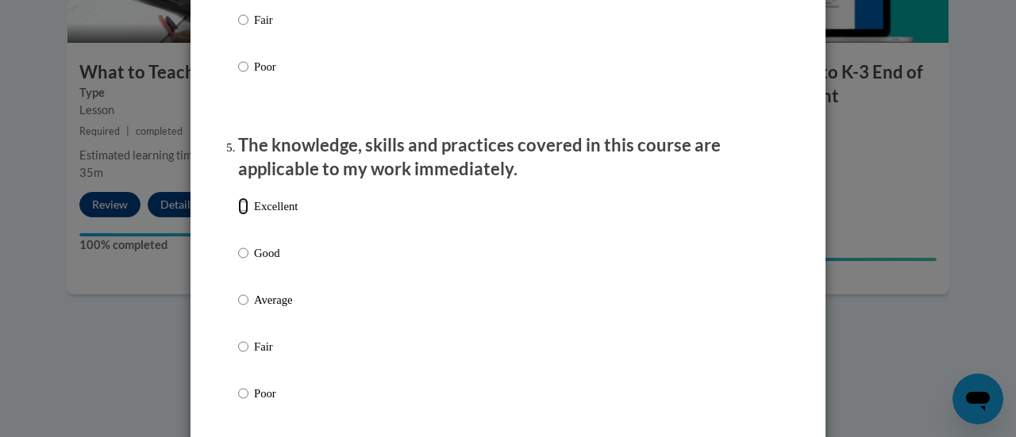
click at [238, 215] on input "Excellent" at bounding box center [243, 206] width 10 height 17
radio input "true"
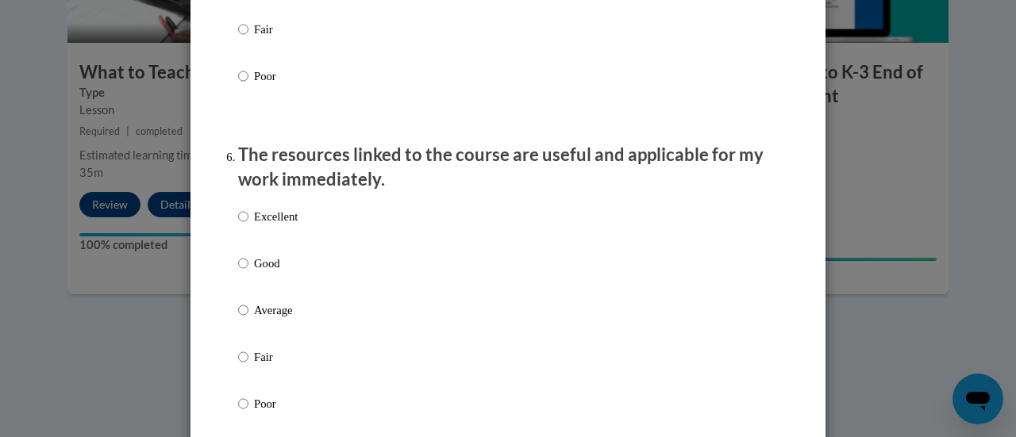
scroll to position [1747, 0]
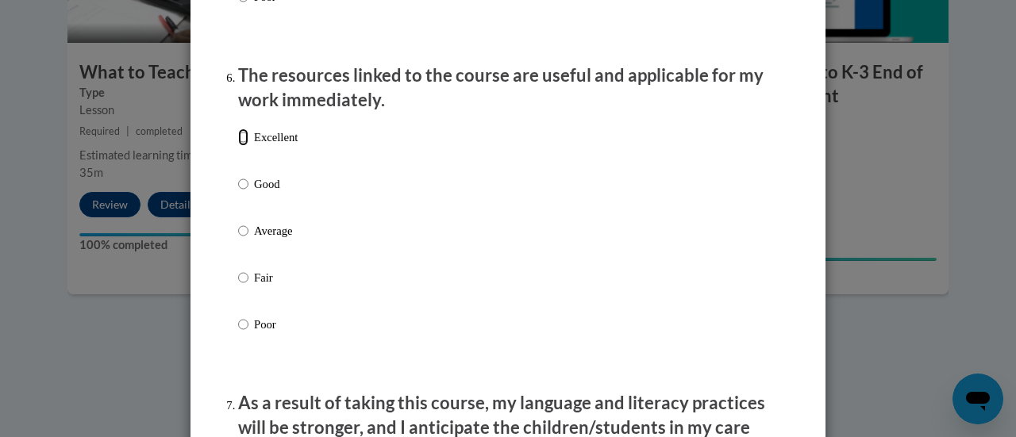
click at [238, 146] on input "Excellent" at bounding box center [243, 137] width 10 height 17
radio input "true"
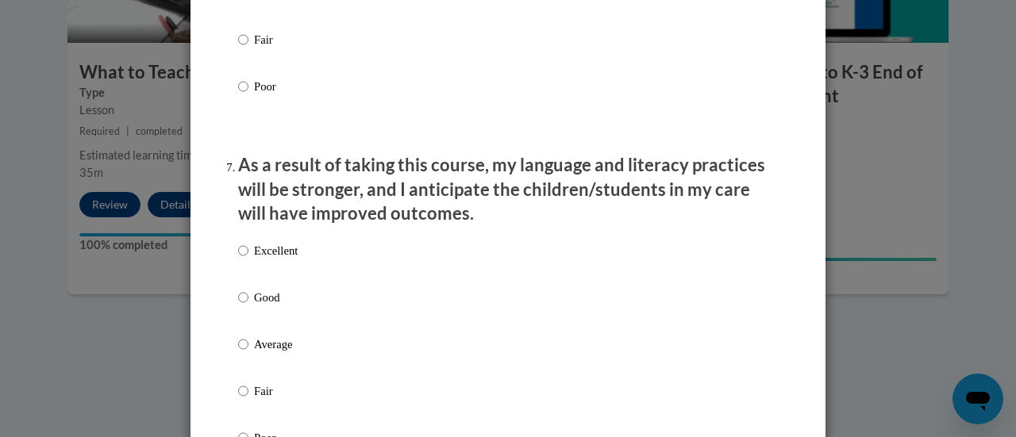
scroll to position [2064, 0]
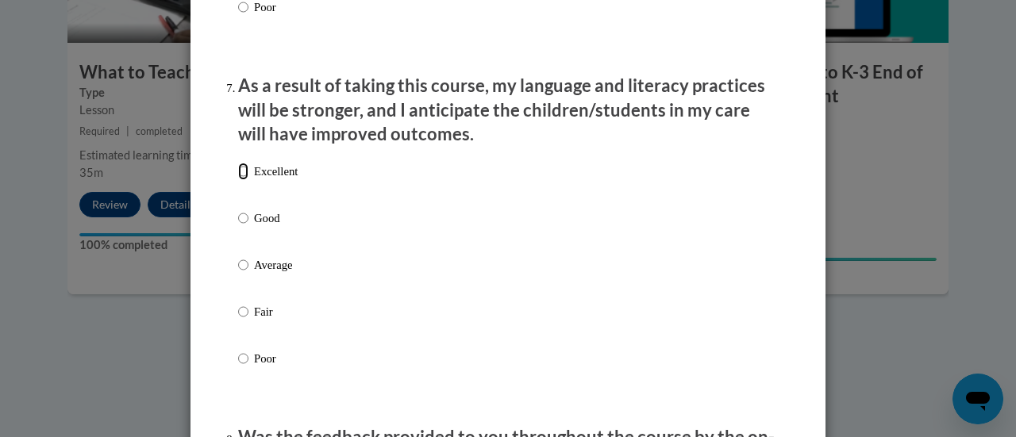
click at [240, 180] on input "Excellent" at bounding box center [243, 171] width 10 height 17
radio input "true"
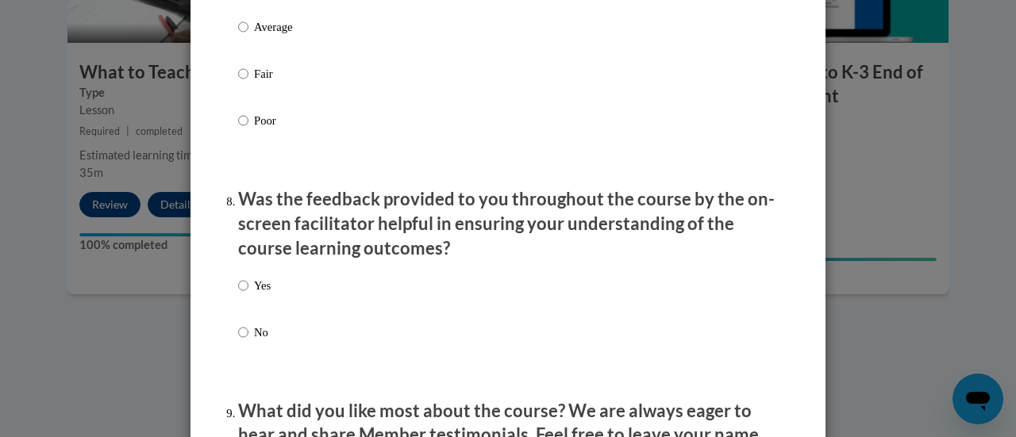
scroll to position [2461, 0]
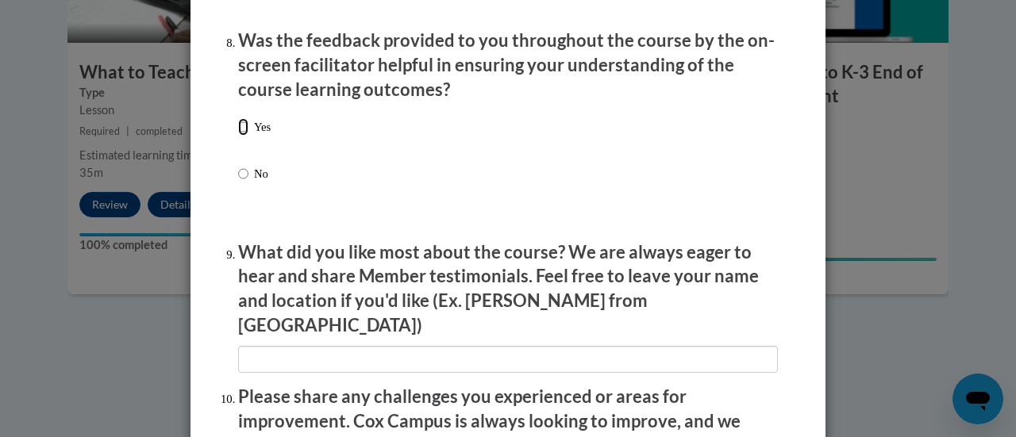
click at [238, 136] on input "Yes" at bounding box center [243, 126] width 10 height 17
radio input "true"
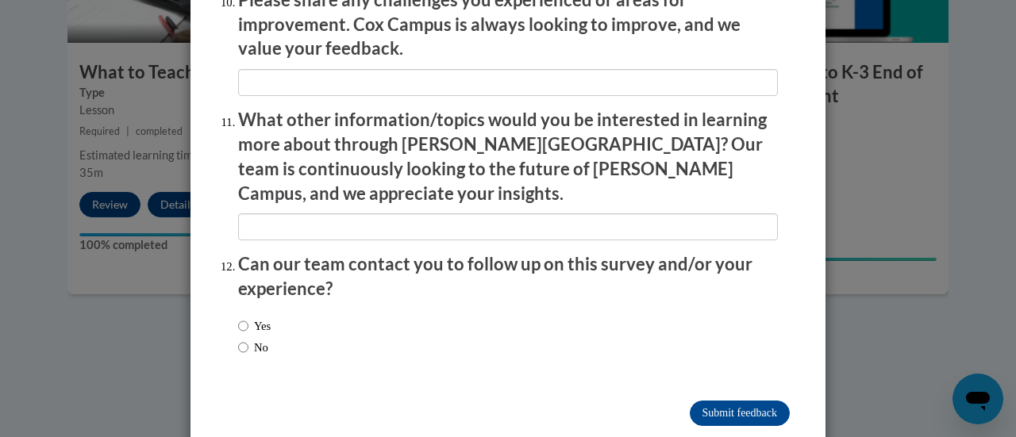
scroll to position [2864, 0]
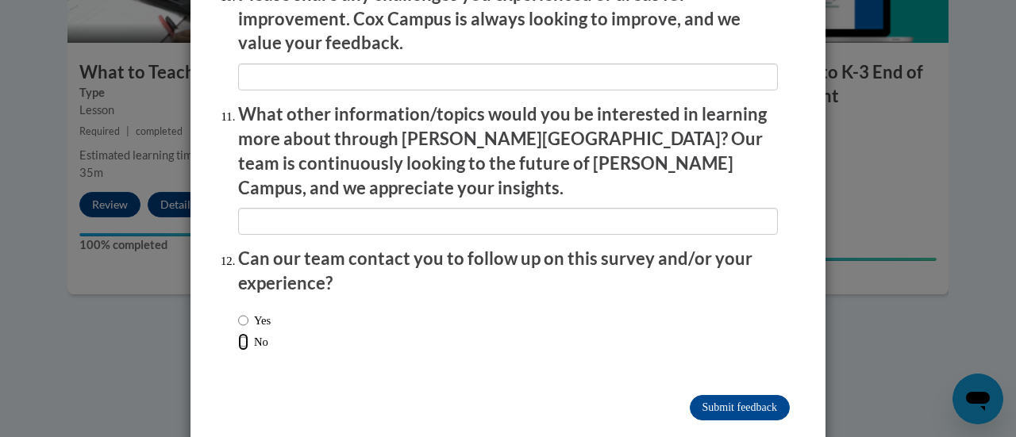
click at [238, 333] on input "No" at bounding box center [243, 341] width 10 height 17
radio input "true"
click at [699, 395] on input "Submit feedback" at bounding box center [740, 407] width 100 height 25
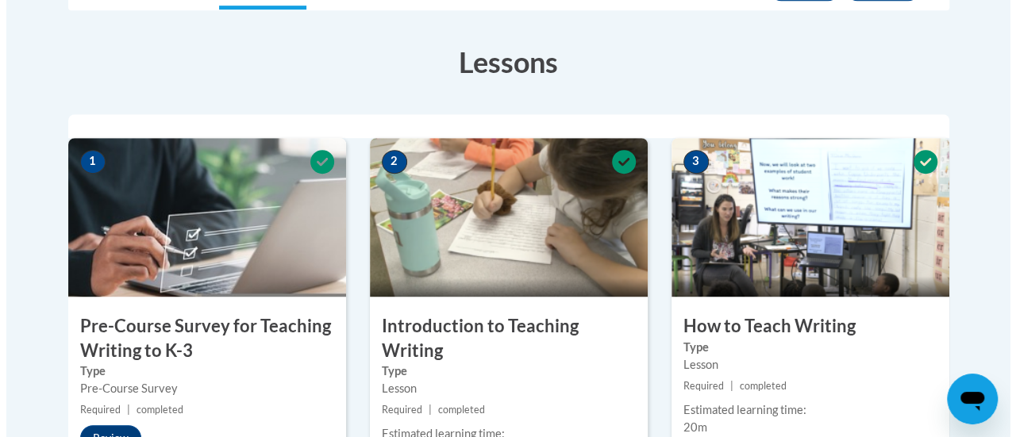
scroll to position [22, 0]
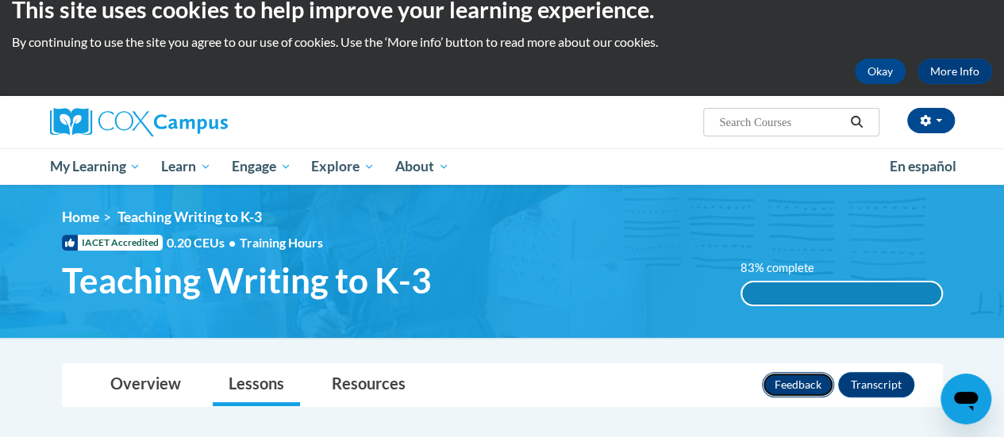
click at [811, 379] on button "Feedback" at bounding box center [798, 384] width 72 height 25
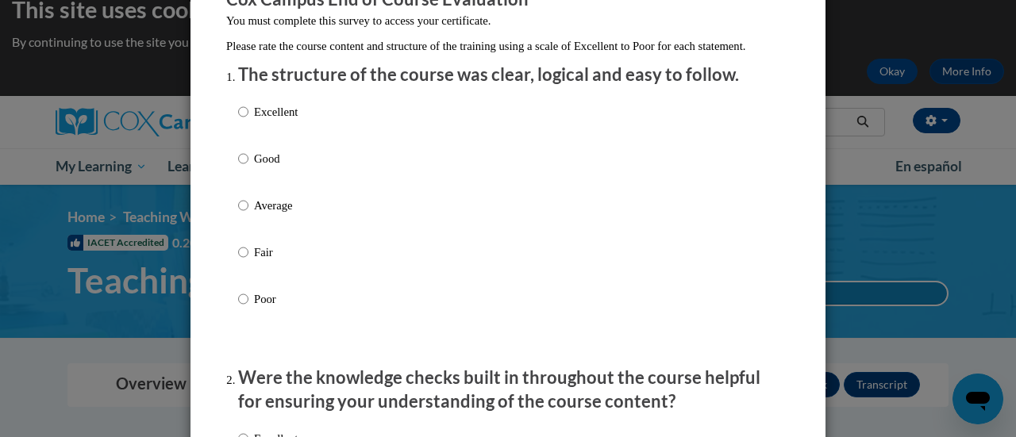
scroll to position [79, 0]
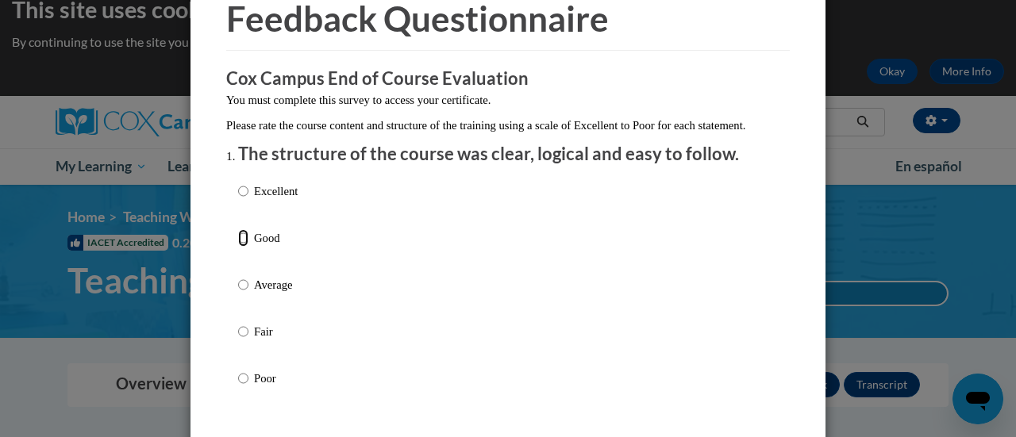
click at [240, 247] on input "Good" at bounding box center [243, 237] width 10 height 17
radio input "true"
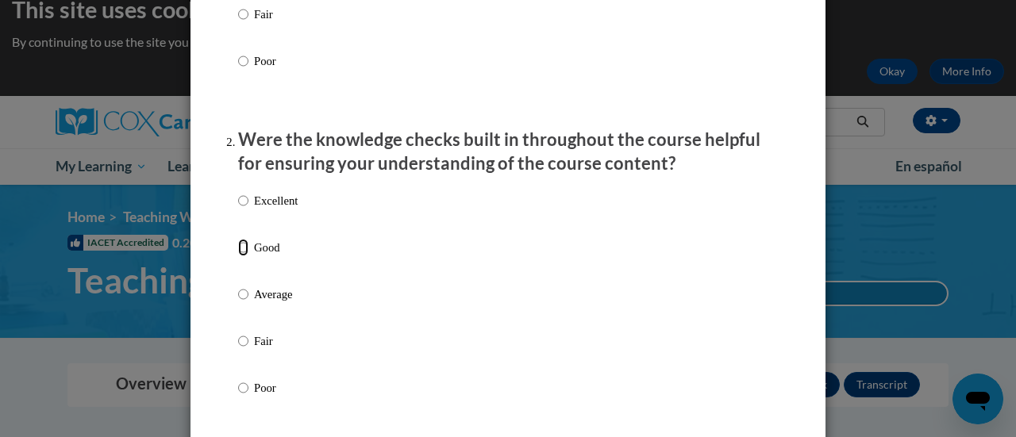
click at [240, 256] on input "Good" at bounding box center [243, 247] width 10 height 17
radio input "true"
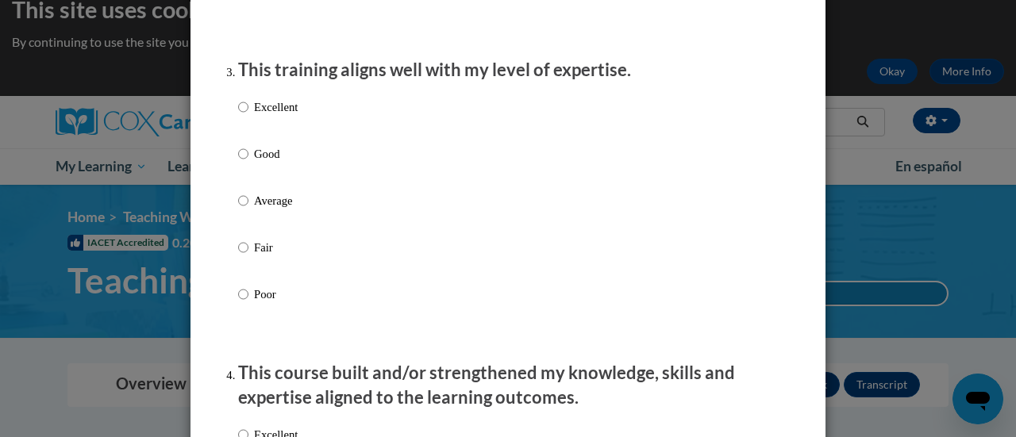
click at [238, 163] on input "Good" at bounding box center [243, 153] width 10 height 17
radio input "true"
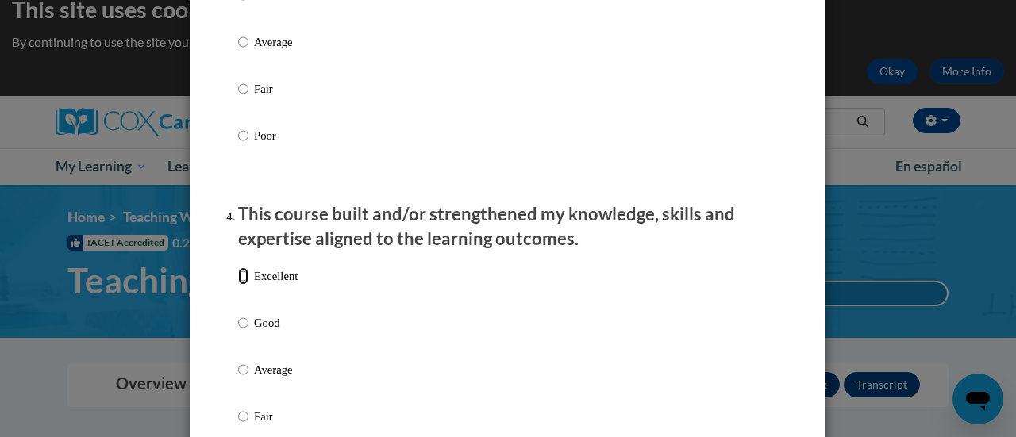
click at [238, 285] on input "Excellent" at bounding box center [243, 276] width 10 height 17
radio input "true"
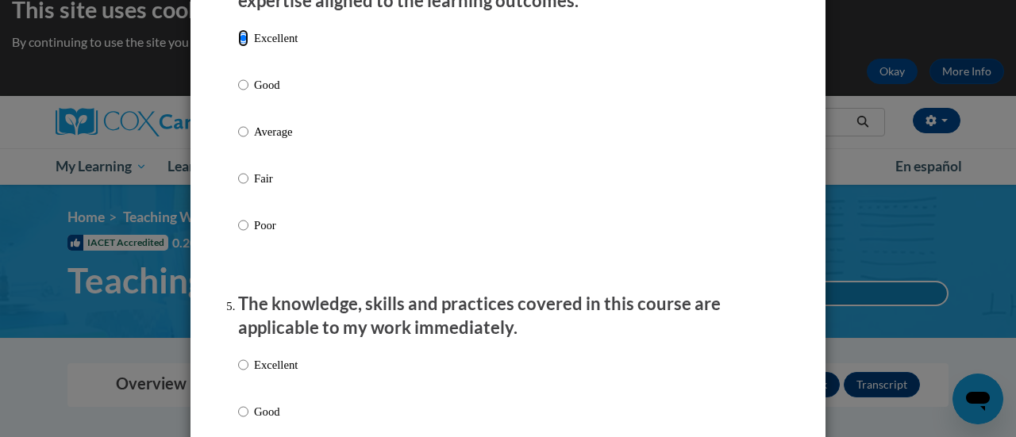
scroll to position [1350, 0]
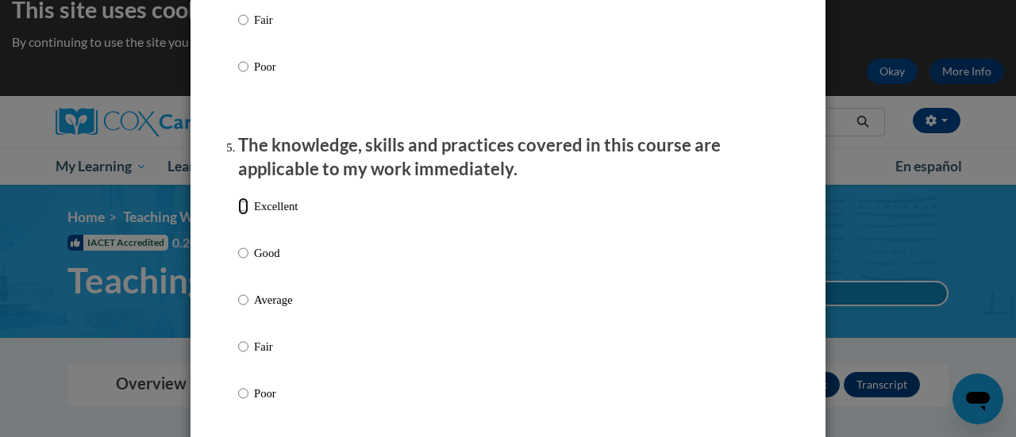
click at [238, 215] on input "Excellent" at bounding box center [243, 206] width 10 height 17
radio input "true"
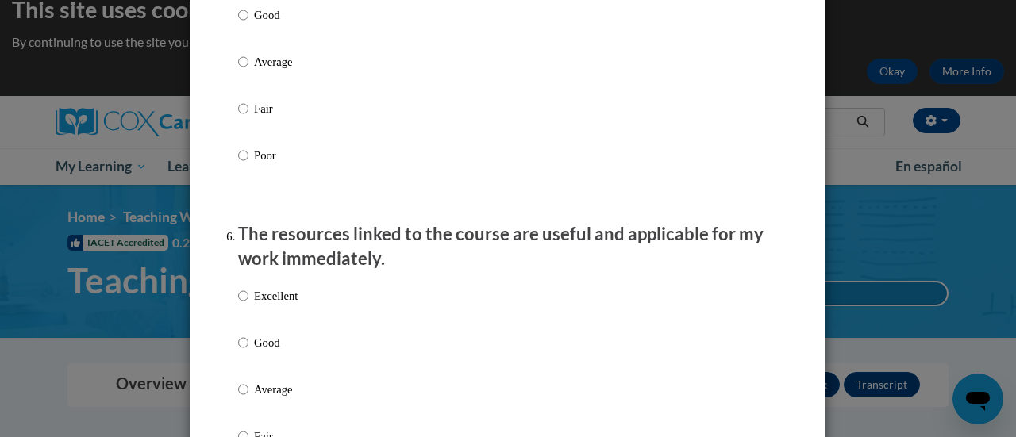
scroll to position [1747, 0]
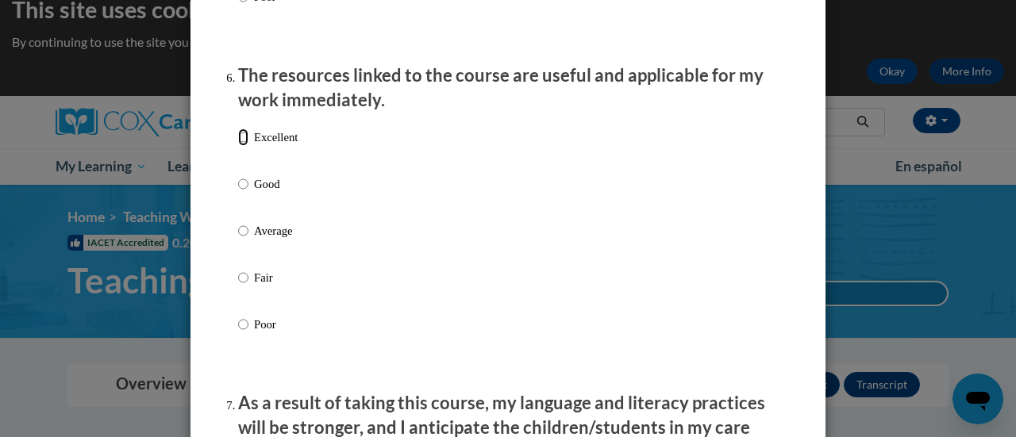
click at [238, 146] on input "Excellent" at bounding box center [243, 137] width 10 height 17
radio input "true"
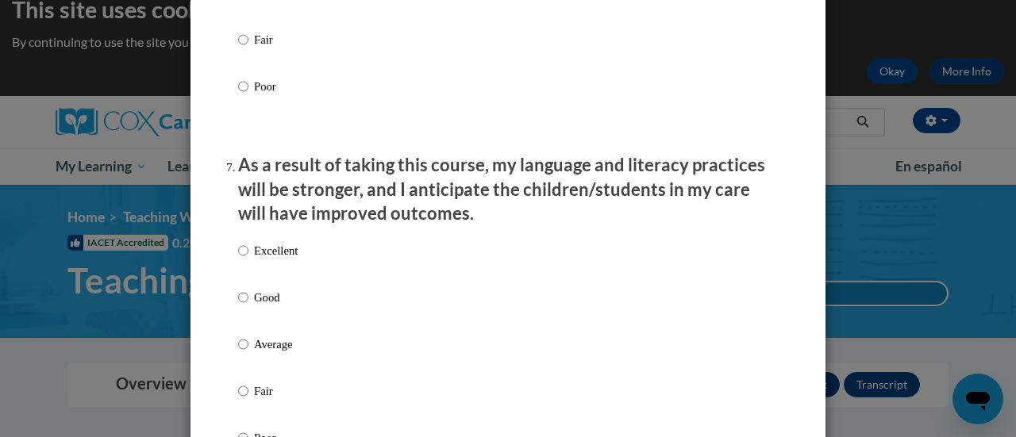
scroll to position [2064, 0]
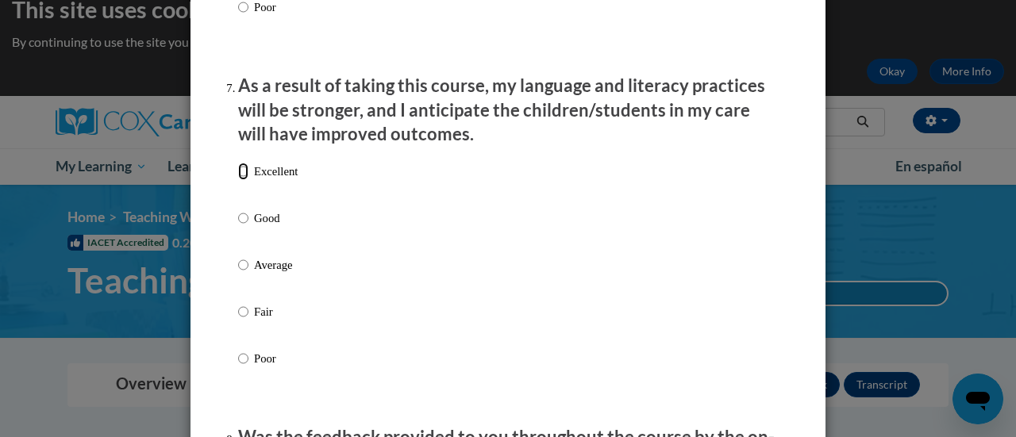
click at [241, 180] on input "Excellent" at bounding box center [243, 171] width 10 height 17
radio input "true"
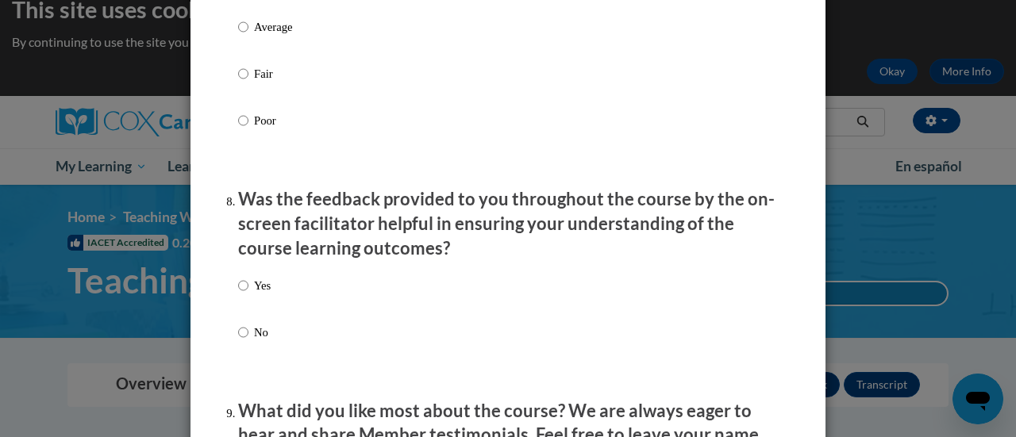
scroll to position [2382, 0]
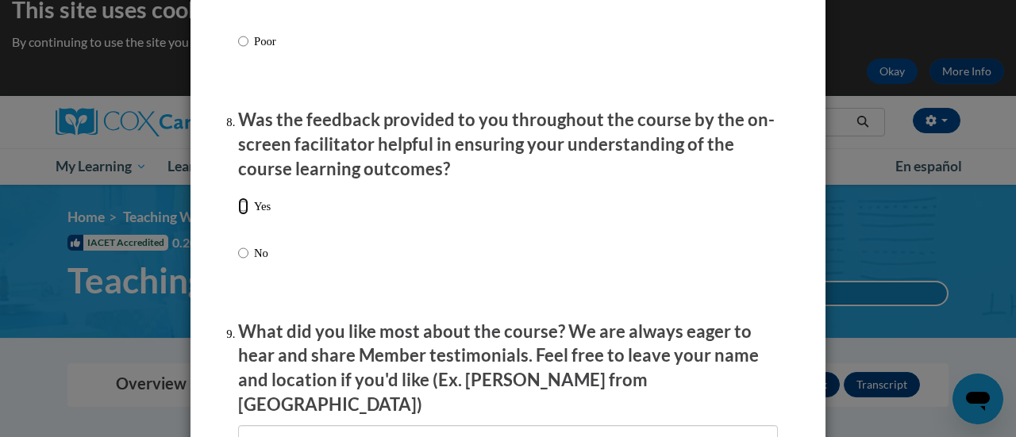
click at [238, 215] on input "Yes" at bounding box center [243, 206] width 10 height 17
radio input "true"
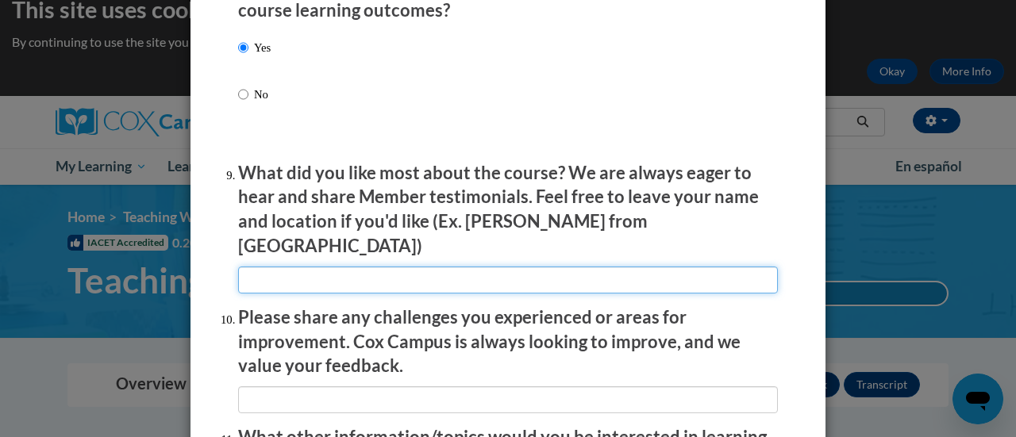
click at [414, 268] on input "textbox" at bounding box center [508, 280] width 540 height 27
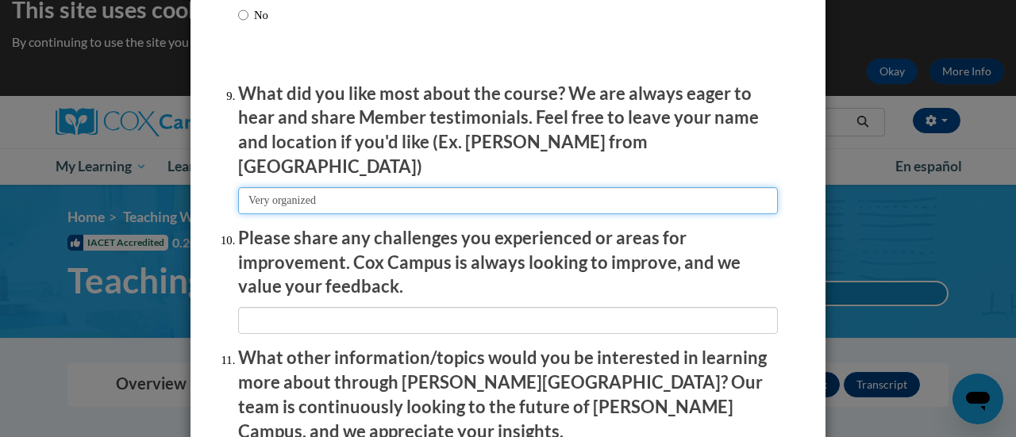
type input "Very organized"
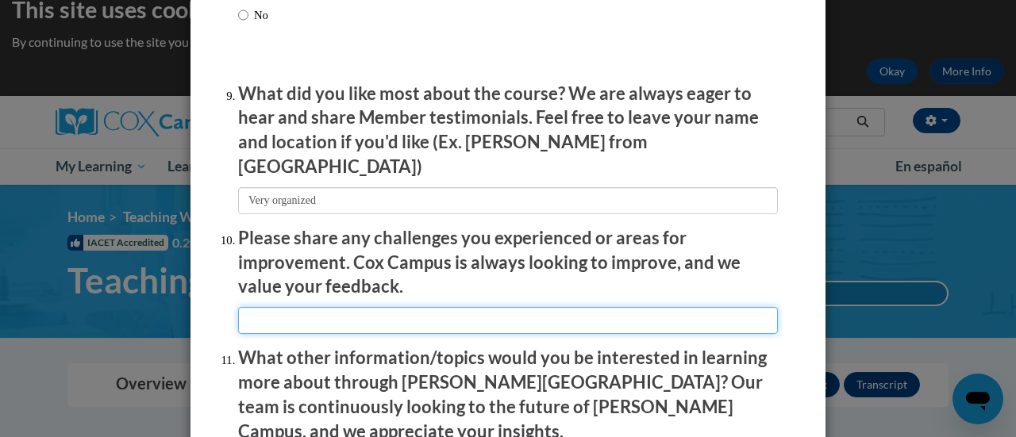
click at [375, 311] on input "textbox" at bounding box center [508, 320] width 540 height 27
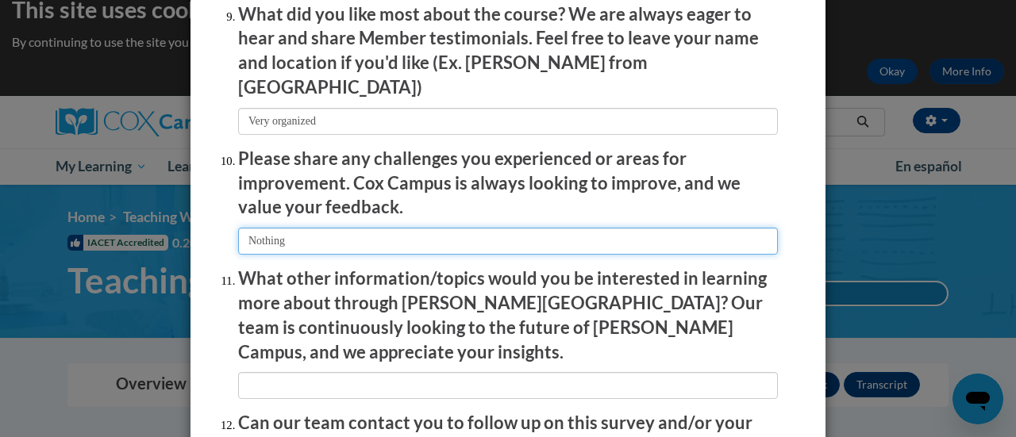
type input "Nothing"
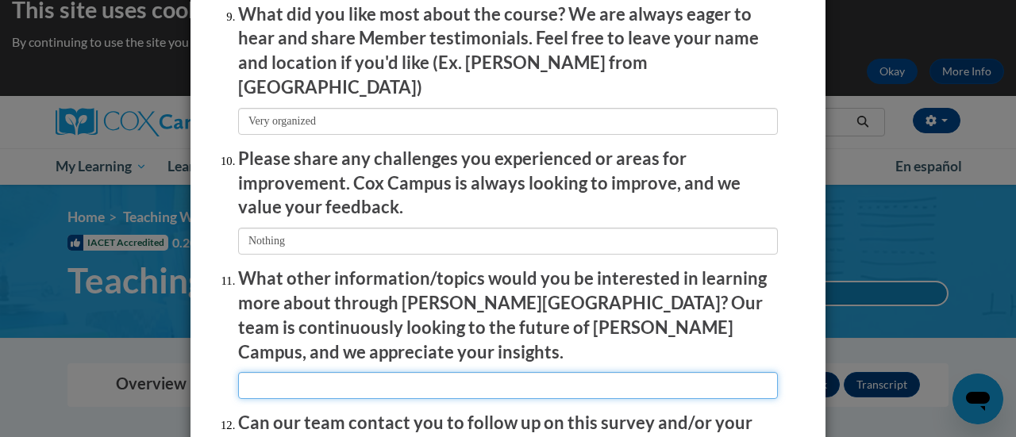
click at [433, 372] on input "textbox" at bounding box center [508, 385] width 540 height 27
type input "Nothing at this time"
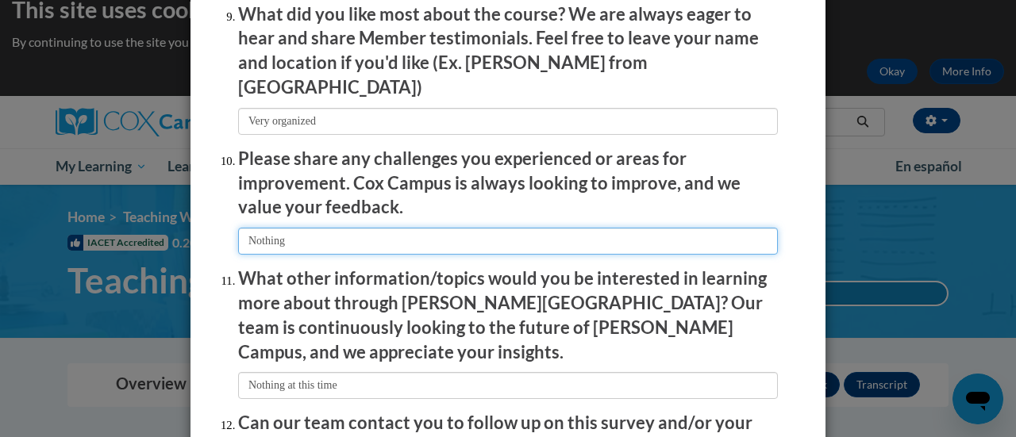
click at [299, 233] on input "textbox" at bounding box center [508, 241] width 540 height 27
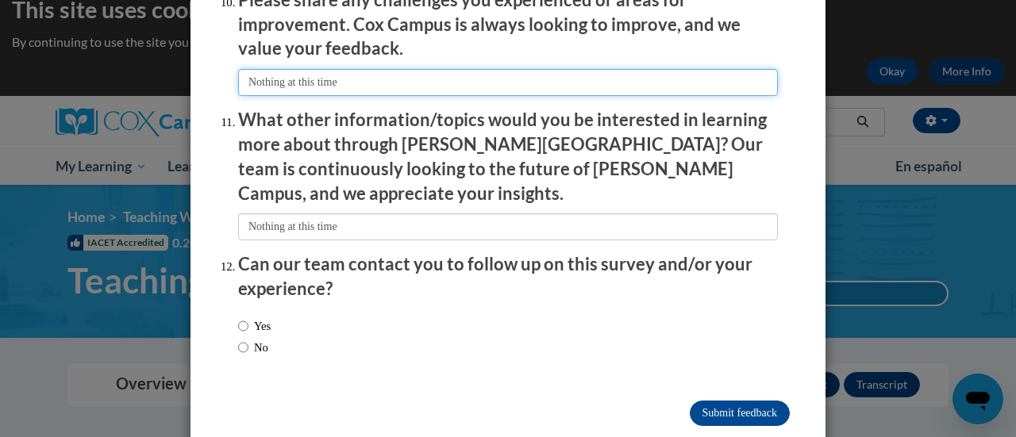
type input "Nothing at this time"
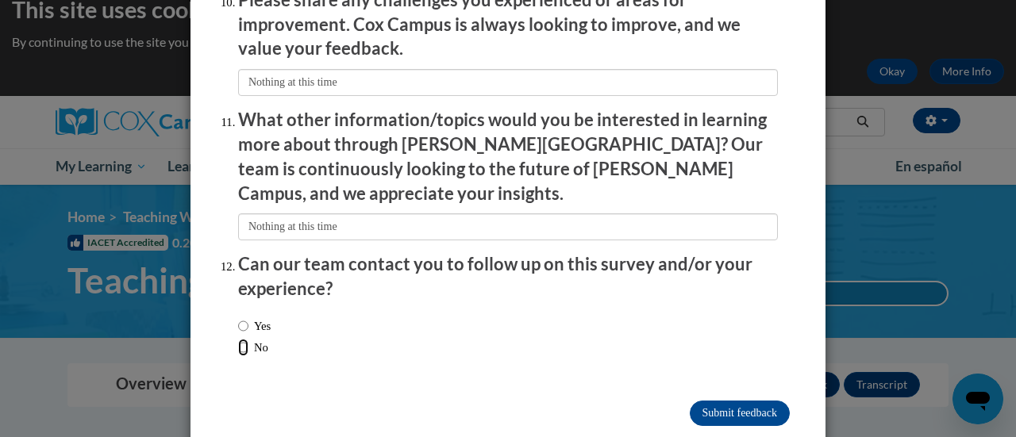
click at [238, 339] on input "No" at bounding box center [243, 347] width 10 height 17
radio input "true"
click at [740, 401] on input "Submit feedback" at bounding box center [740, 413] width 100 height 25
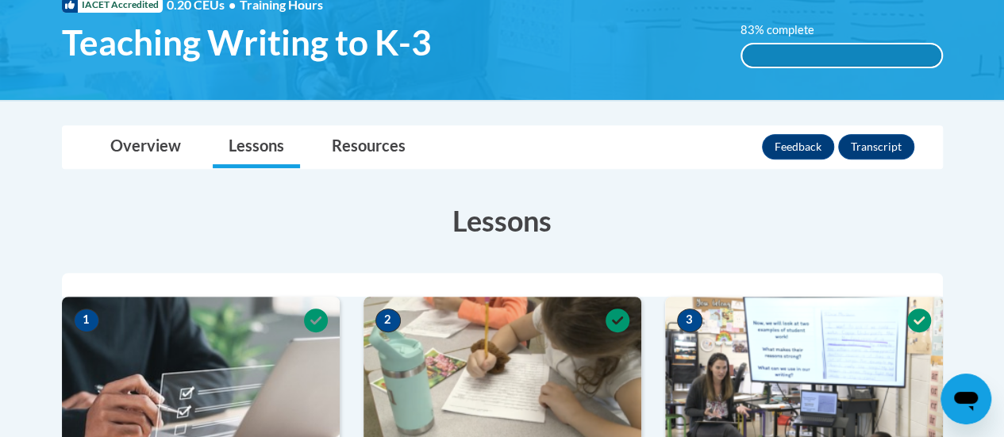
scroll to position [102, 0]
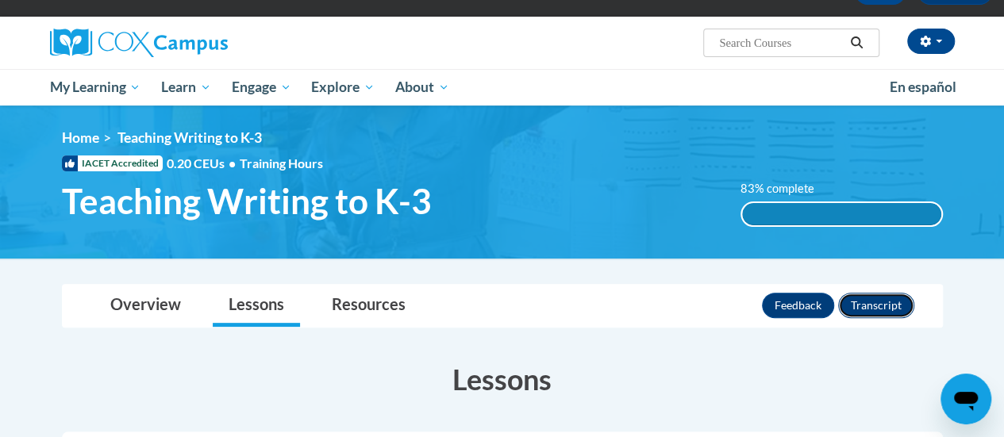
click at [869, 300] on button "Transcript" at bounding box center [876, 305] width 76 height 25
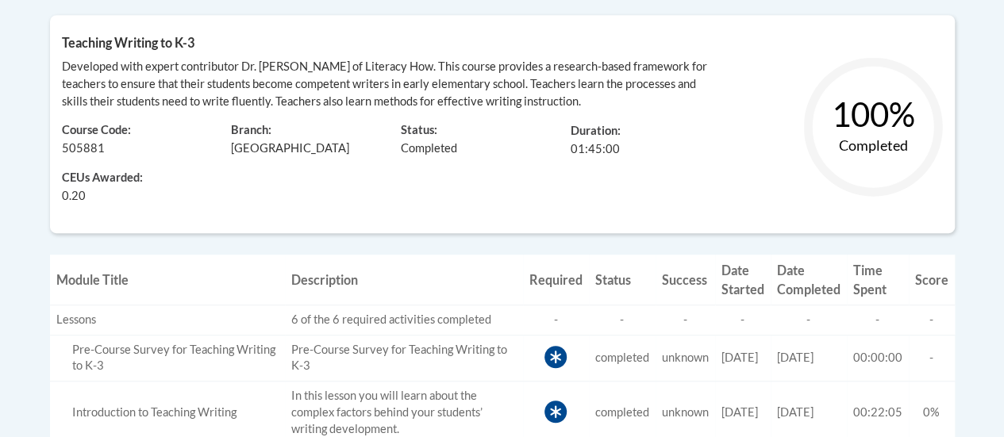
scroll to position [238, 0]
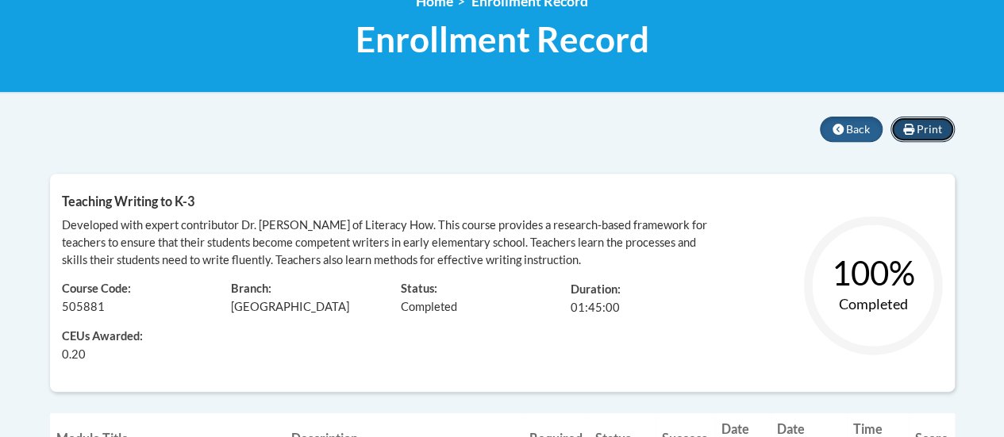
click at [930, 125] on span "Print" at bounding box center [929, 128] width 25 height 13
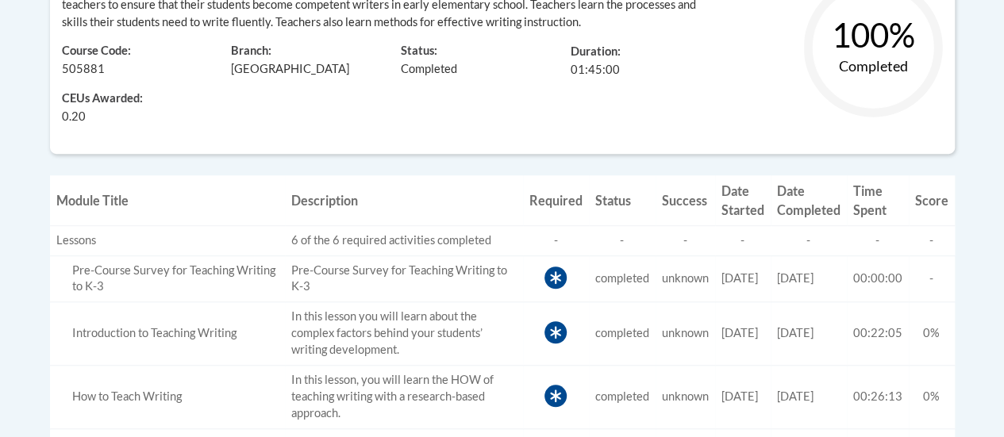
scroll to position [318, 0]
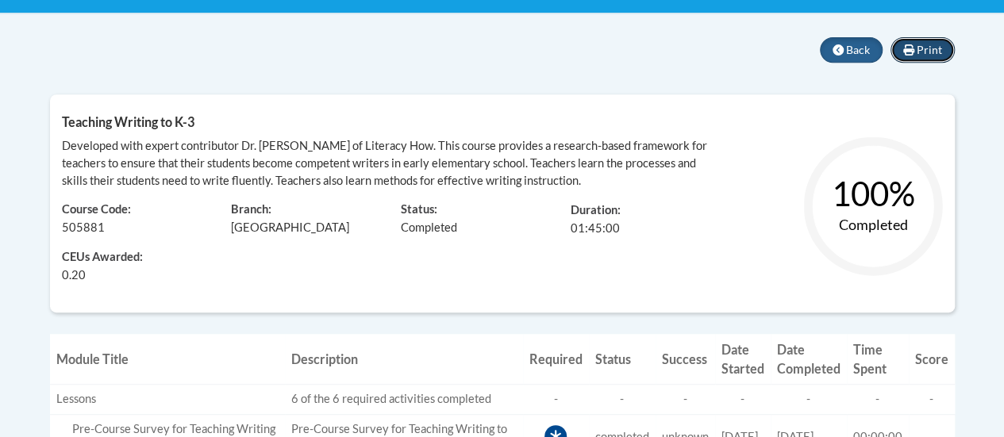
click at [935, 47] on span "Print" at bounding box center [929, 49] width 25 height 13
click at [936, 48] on span "Print" at bounding box center [929, 49] width 25 height 13
click at [929, 43] on span "Print" at bounding box center [929, 49] width 25 height 13
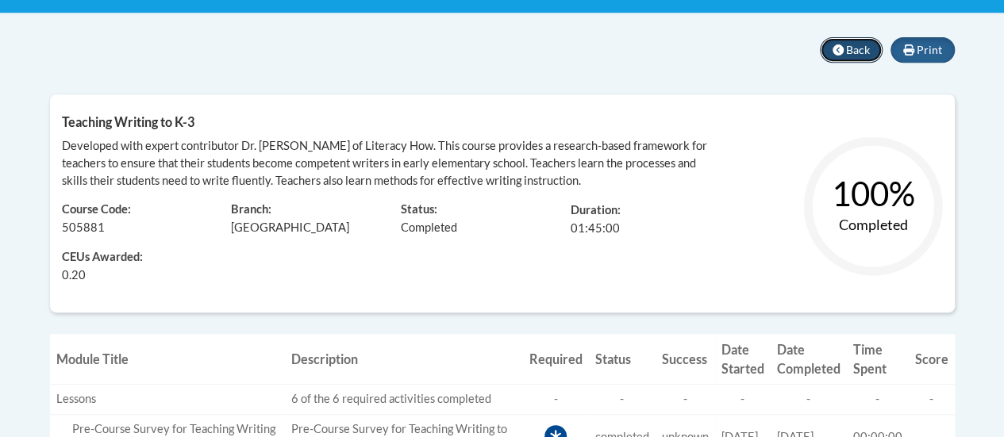
click at [847, 56] on span "Back" at bounding box center [858, 49] width 24 height 13
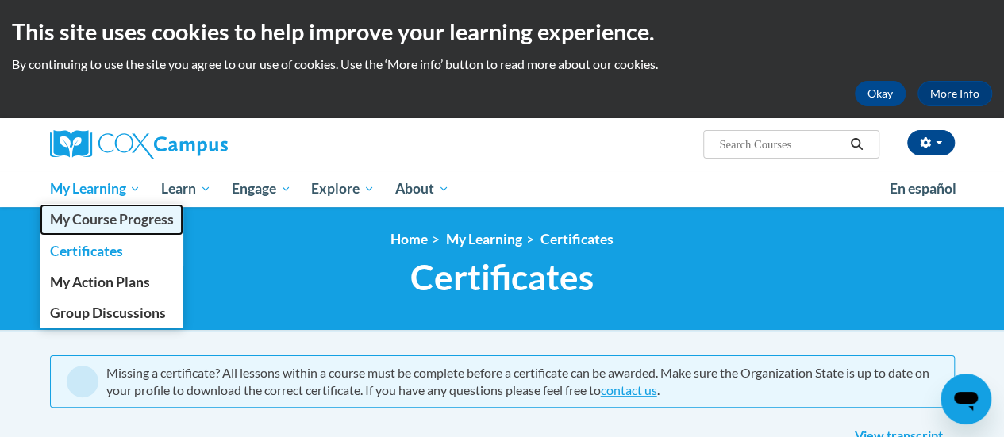
click at [124, 218] on span "My Course Progress" at bounding box center [111, 219] width 124 height 17
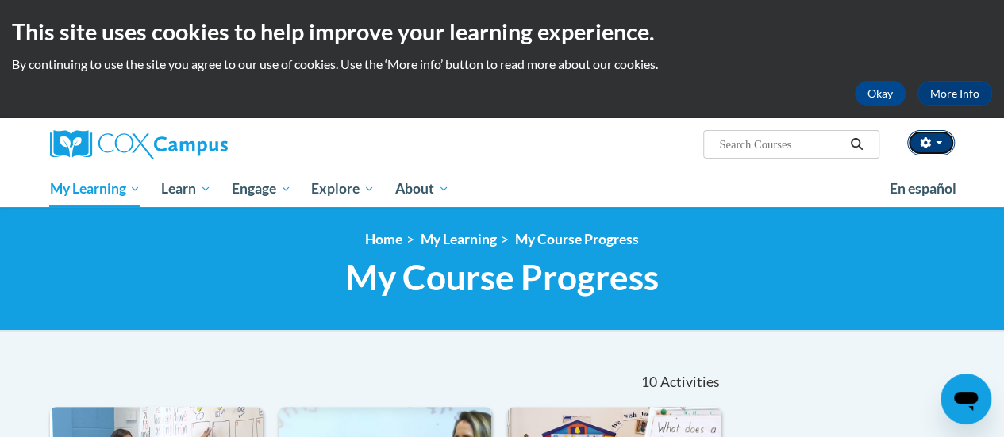
click at [940, 145] on span "button" at bounding box center [939, 142] width 6 height 3
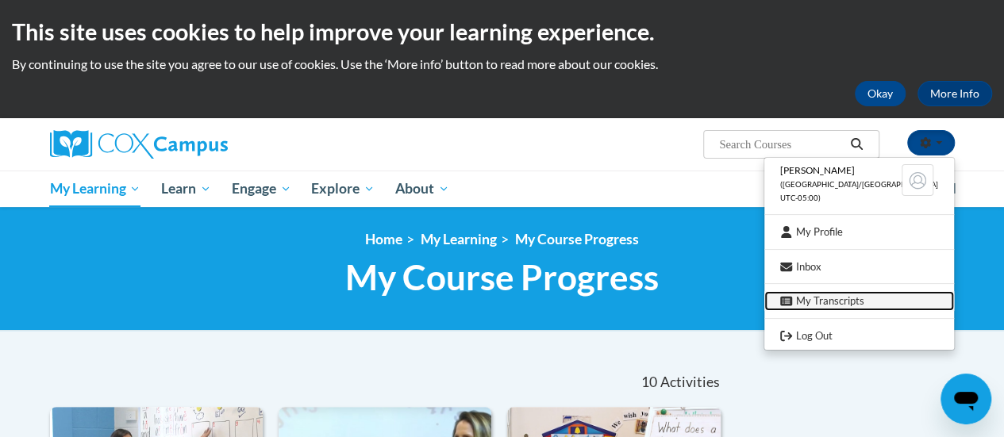
click at [878, 299] on link "My Transcripts" at bounding box center [860, 301] width 190 height 20
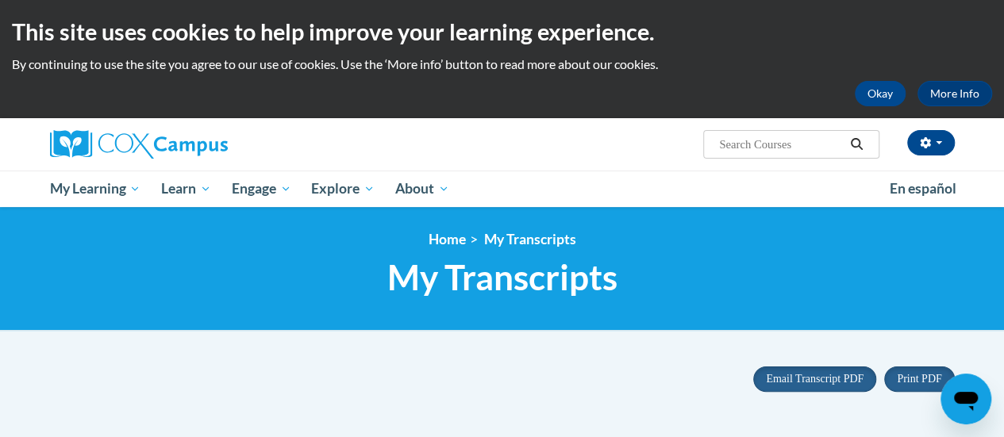
scroll to position [159, 0]
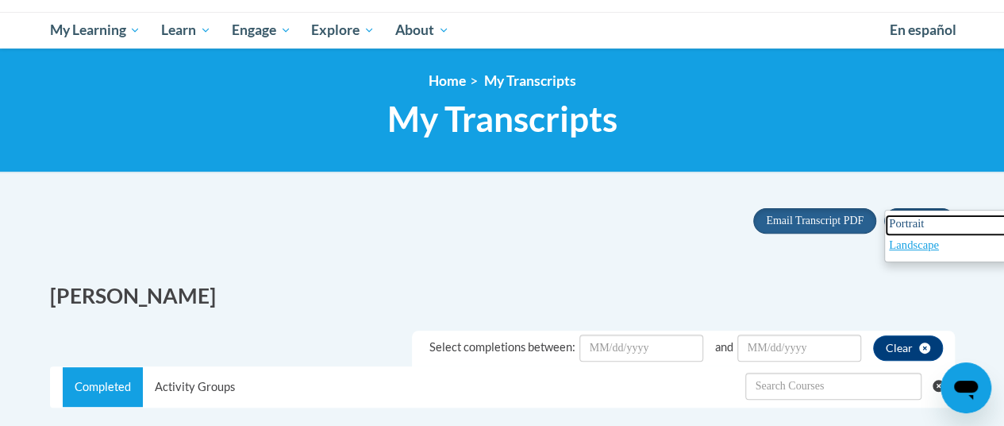
click at [923, 222] on span "Portrait" at bounding box center [906, 223] width 35 height 13
